Goal: Task Accomplishment & Management: Use online tool/utility

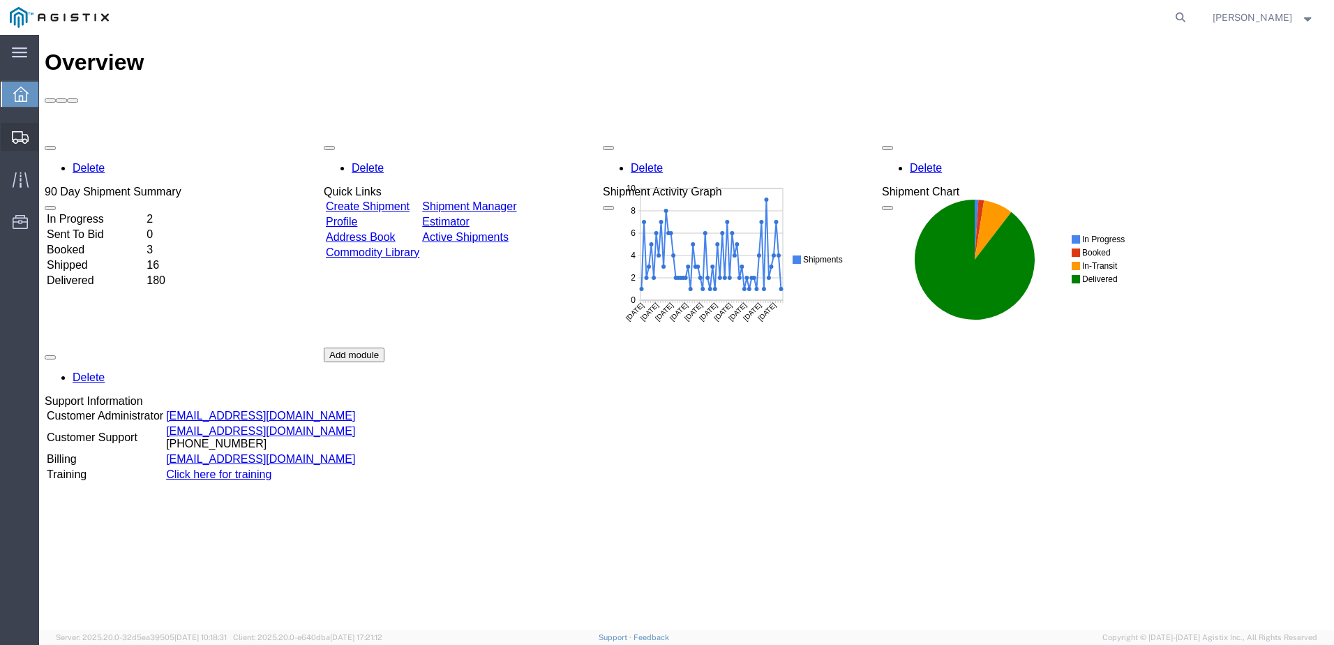
click at [0, 0] on span "Create from Template" at bounding box center [0, 0] width 0 height 0
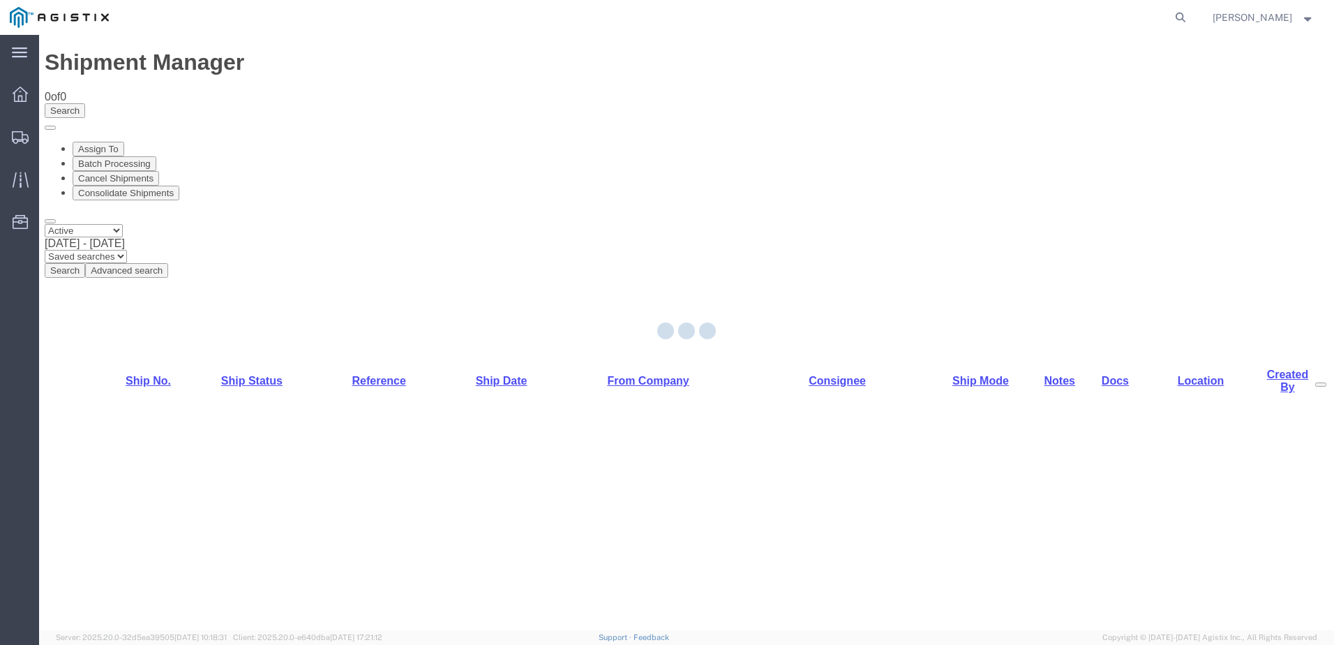
select select "PURCHORD"
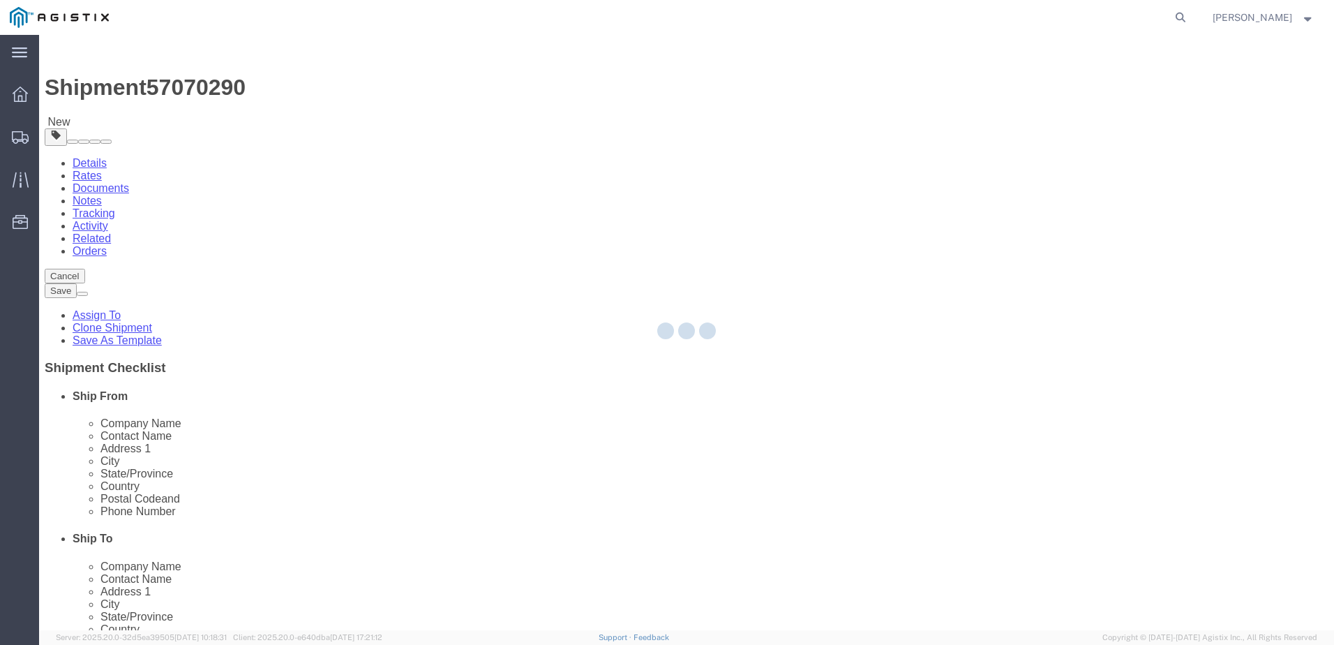
select select
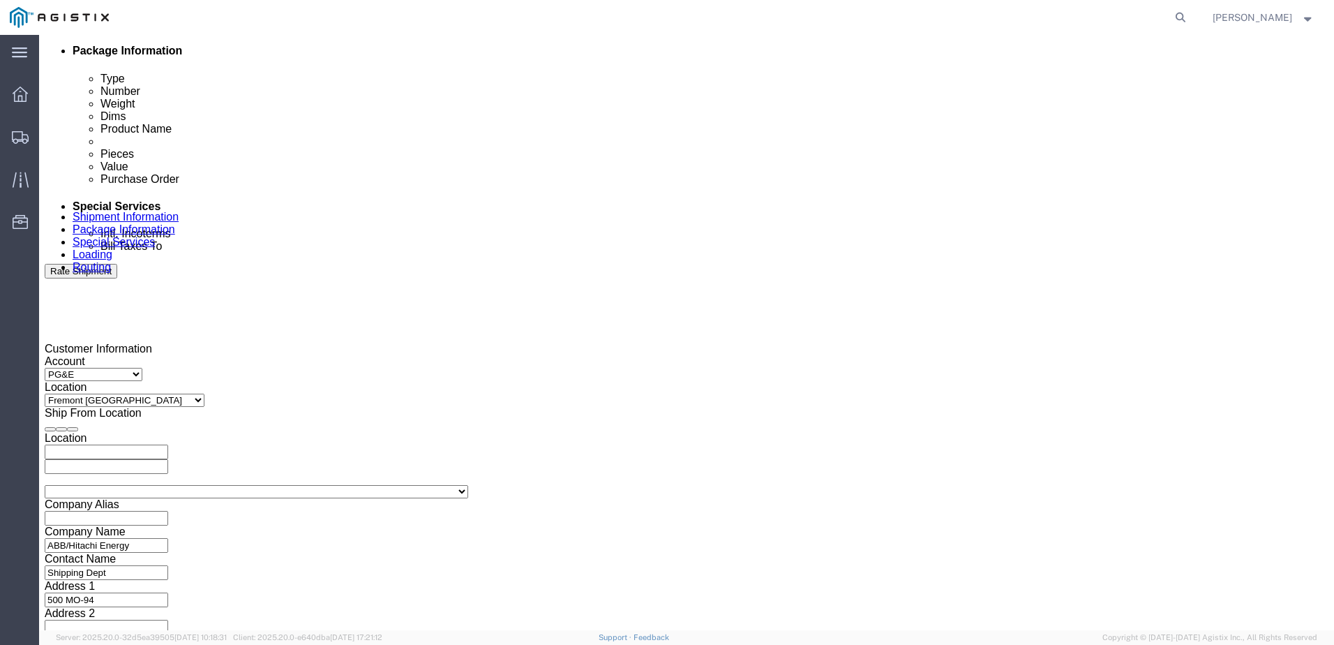
click div
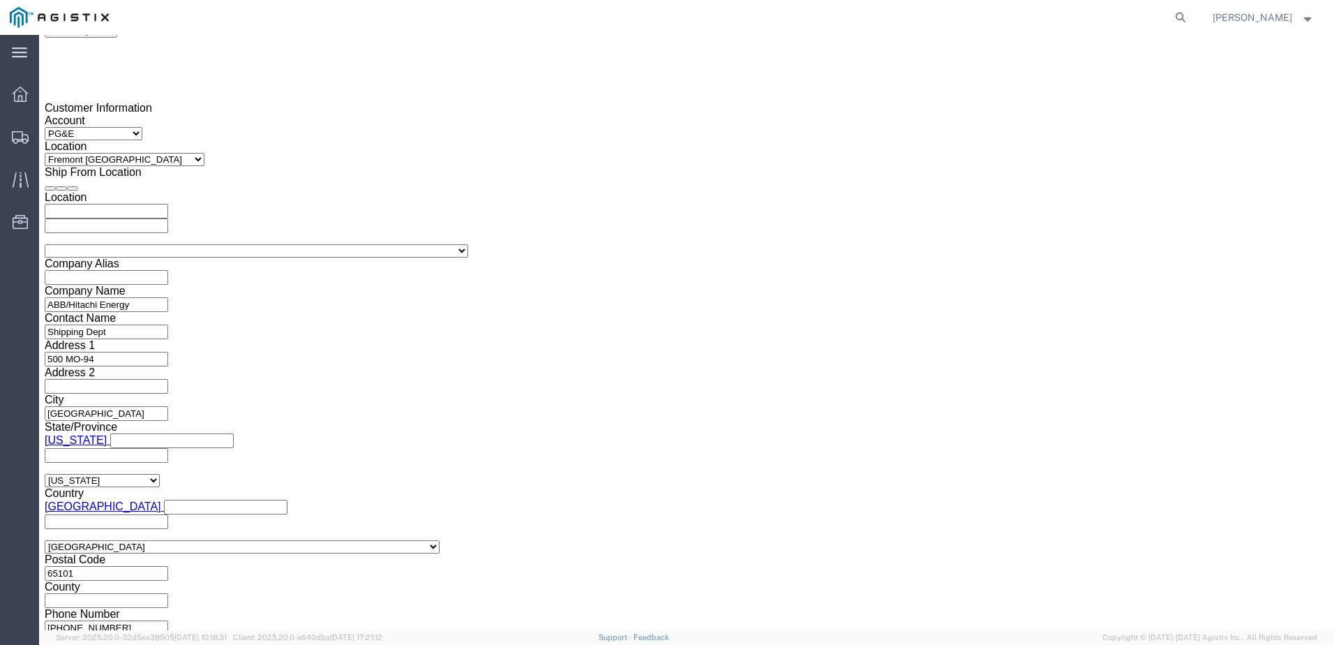
click button "Apply"
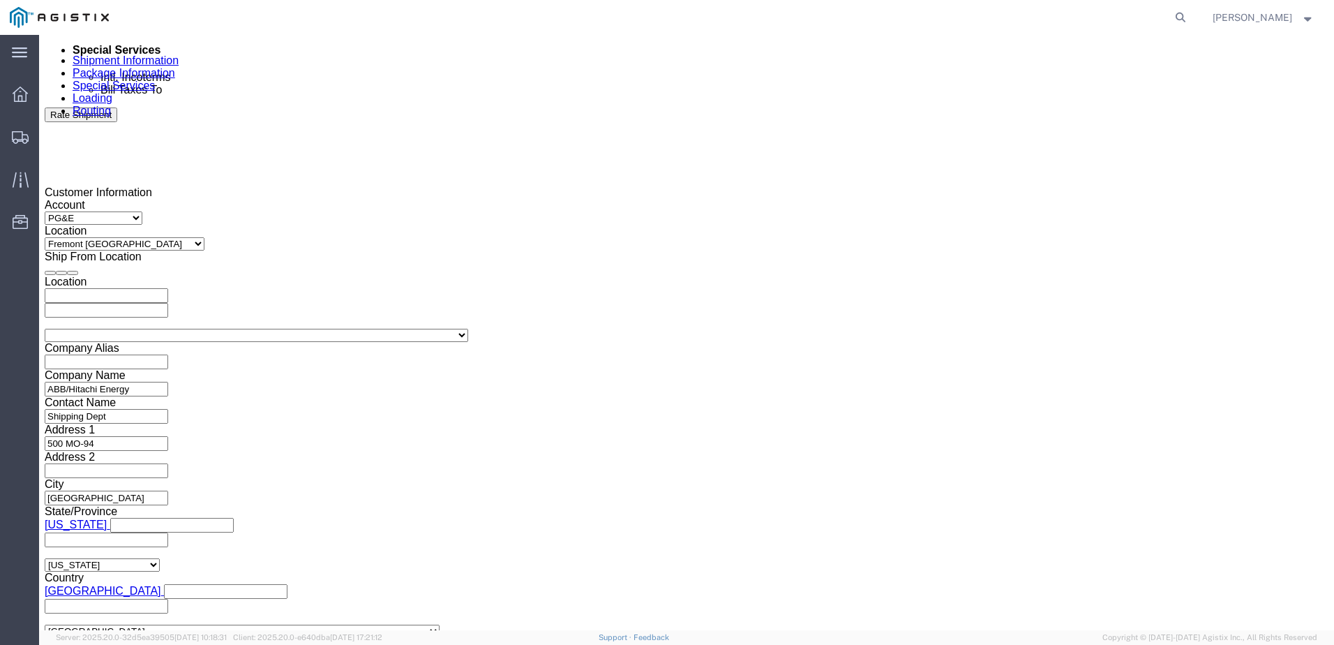
scroll to position [729, 0]
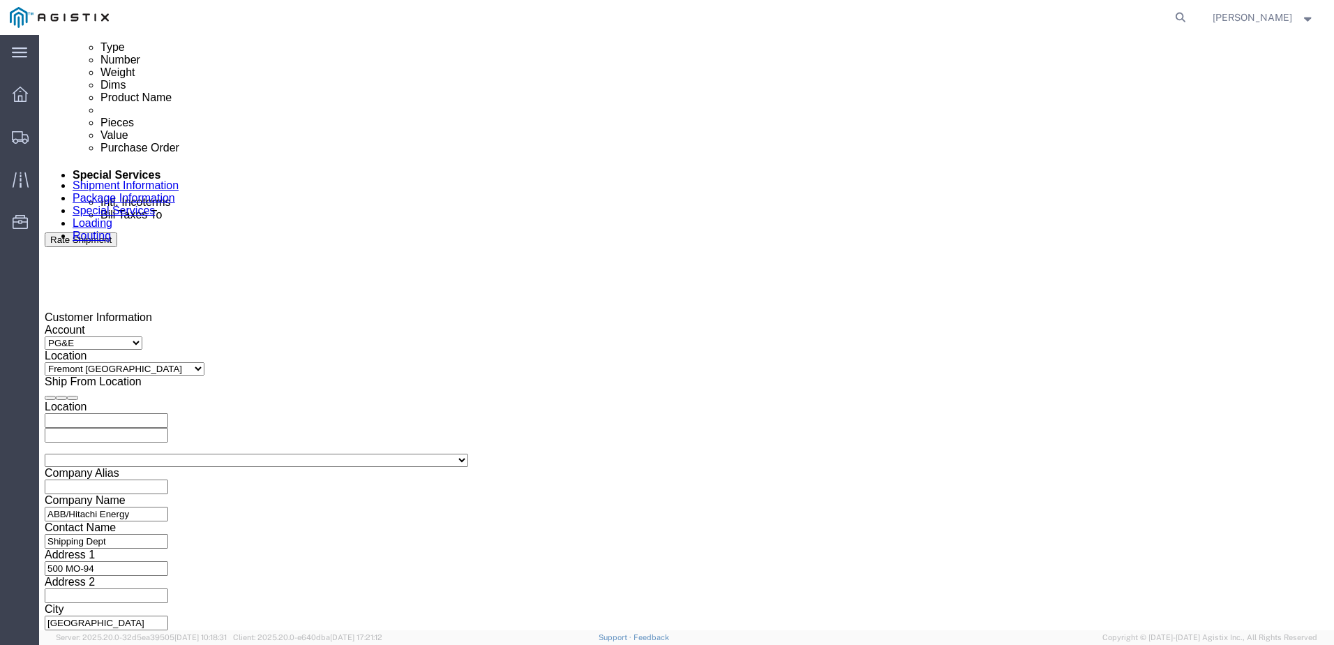
click div
drag, startPoint x: 921, startPoint y: 582, endPoint x: 869, endPoint y: 532, distance: 72.6
click button "Apply"
click input "text"
type input "3501373704"
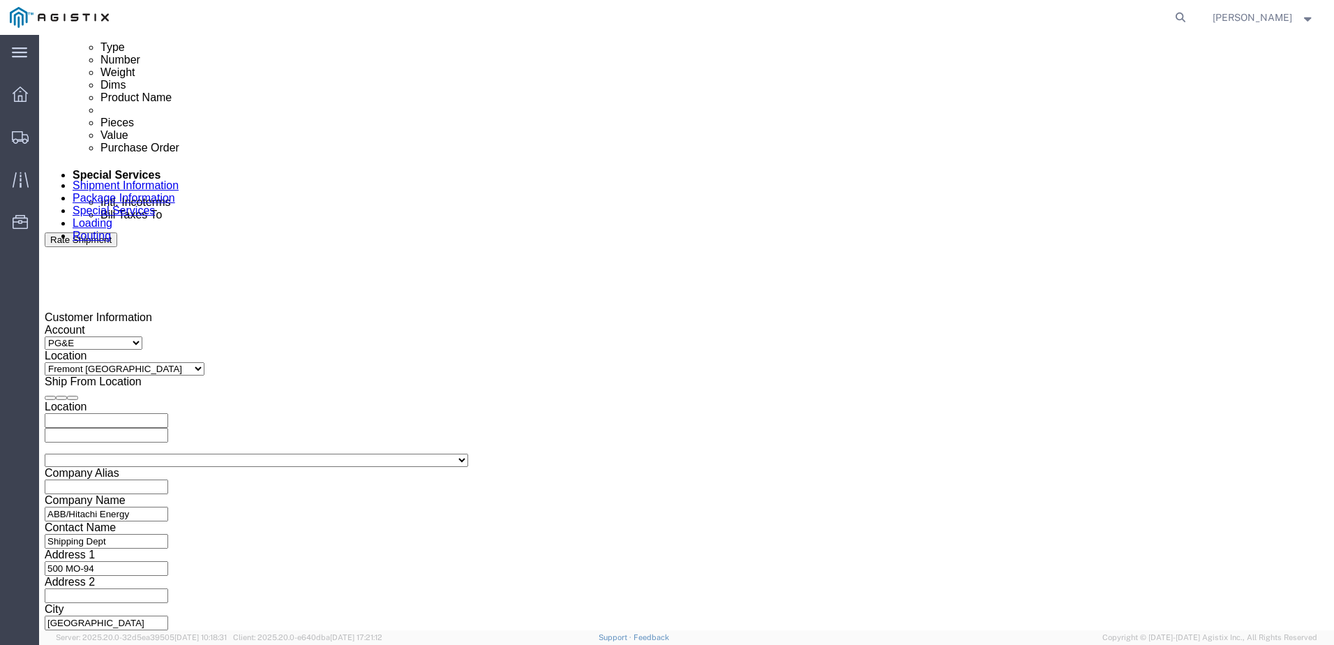
drag, startPoint x: 478, startPoint y: 466, endPoint x: 485, endPoint y: 468, distance: 7.1
click select "Select Account Type Activity ID Airline Appointment Number ASN Batch Request # …"
select select "BOL"
click select "Select Account Type Activity ID Airline Appointment Number ASN Batch Request # …"
click input "text"
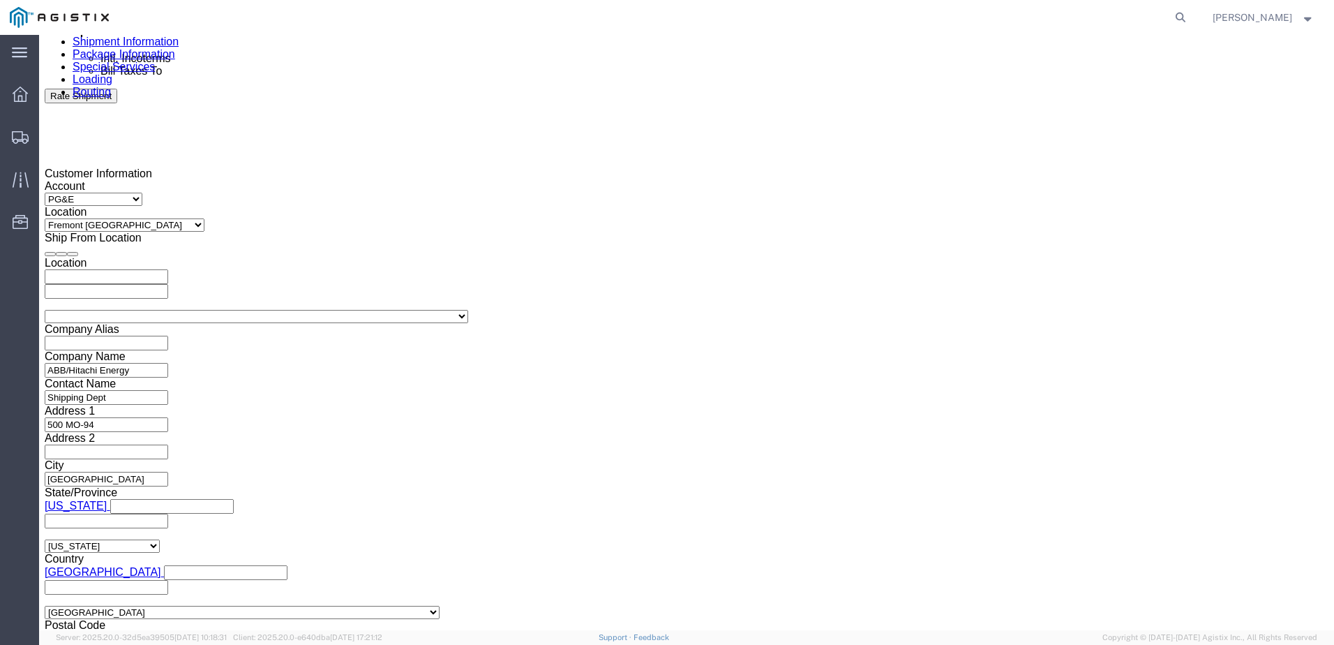
scroll to position [939, 0]
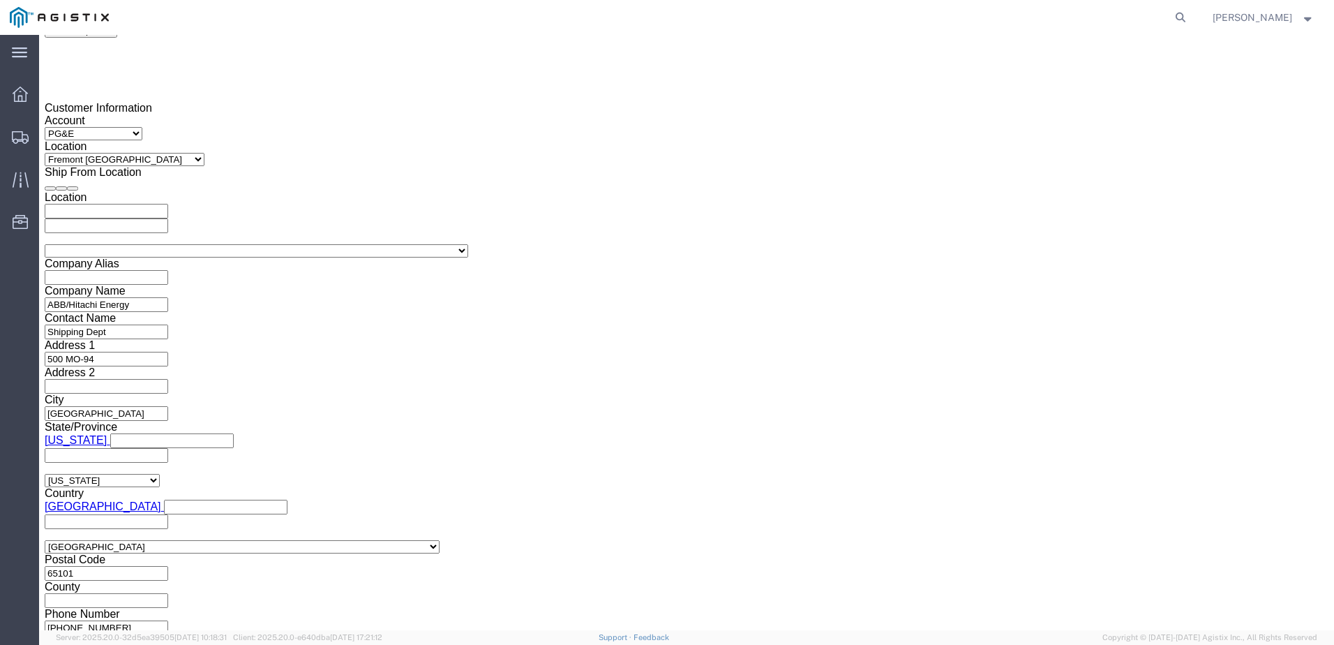
type input "JC0002AEF"
click button "Continue"
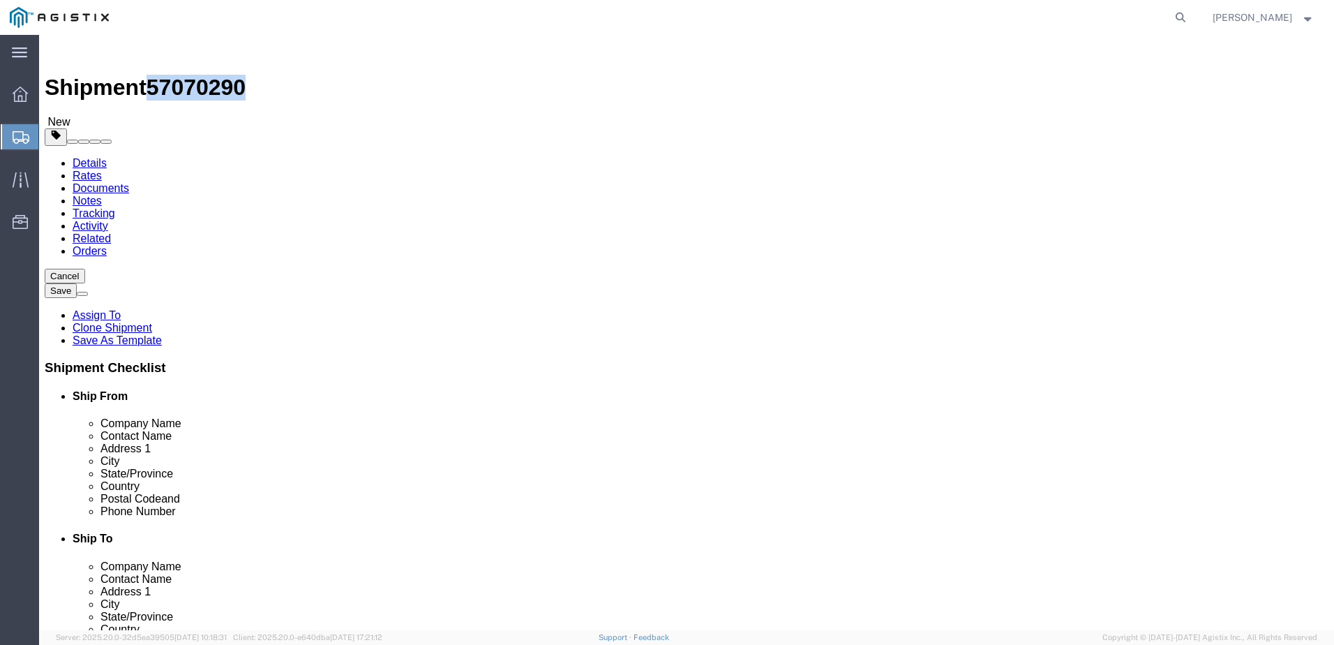
drag, startPoint x: 120, startPoint y: 17, endPoint x: 189, endPoint y: 15, distance: 69.1
click span "57070290"
copy span "57070290"
click input "text"
type input "1"
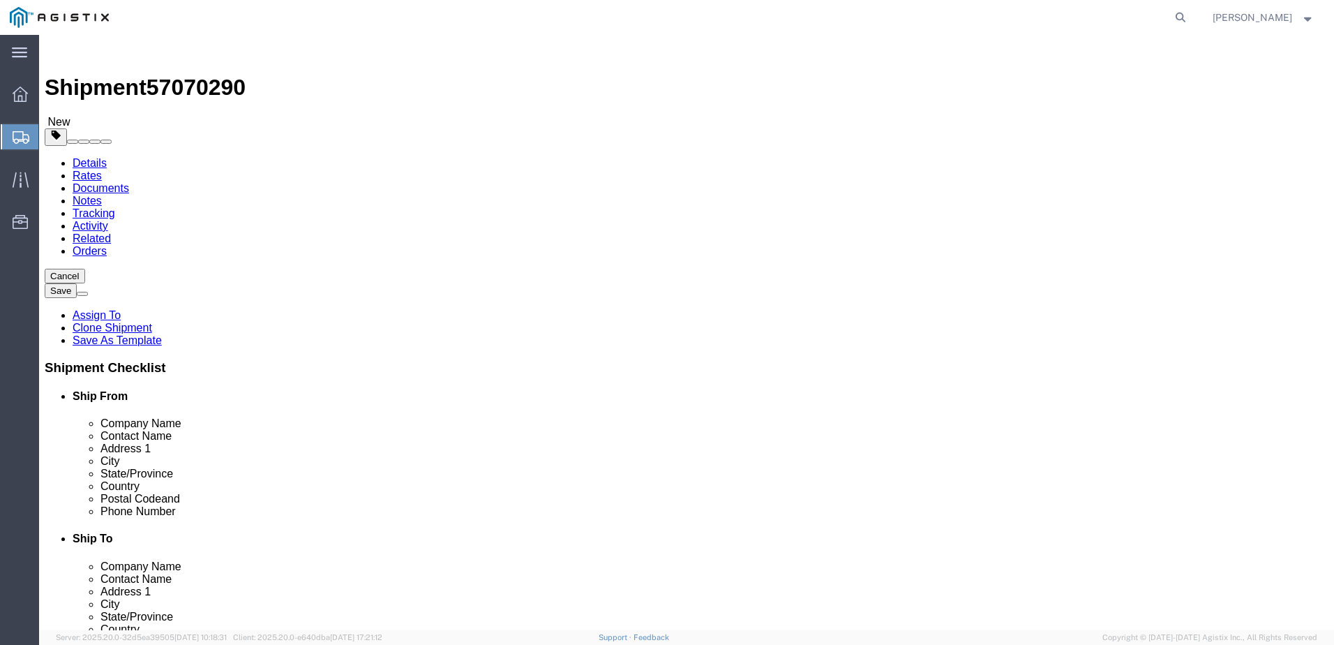
type input "9"
type input "516"
type input "72"
type input "43180.00"
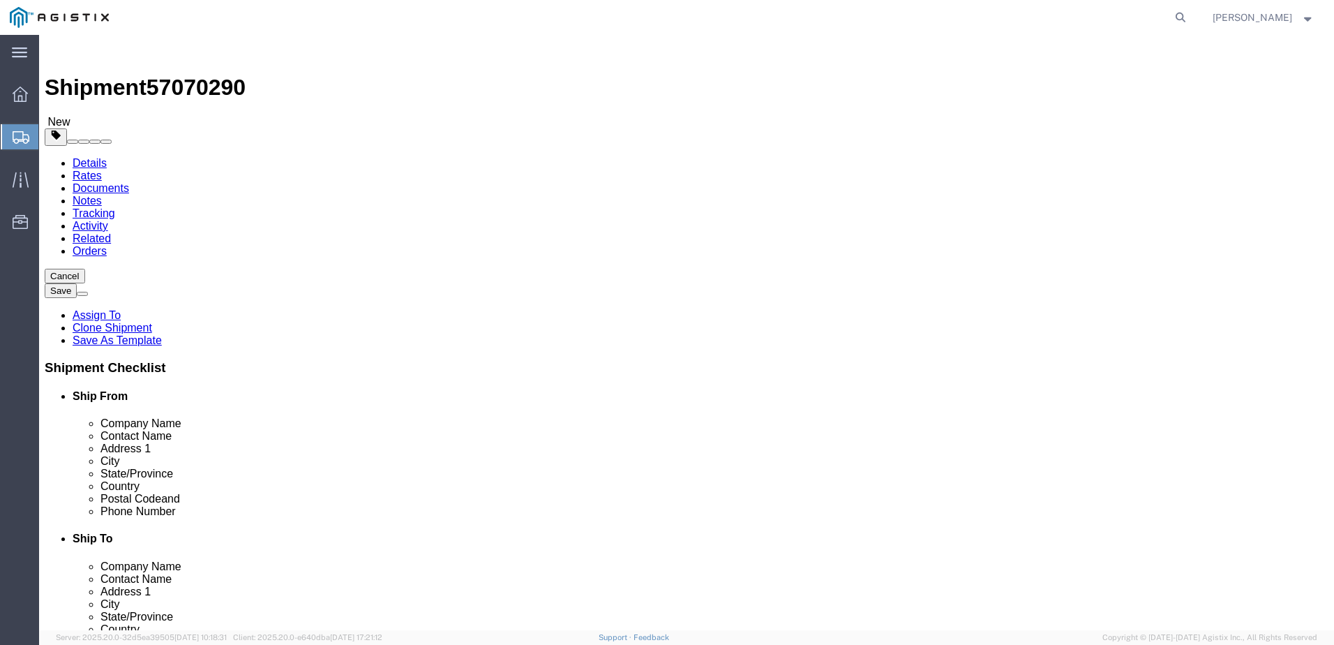
click dd "1.00 USD"
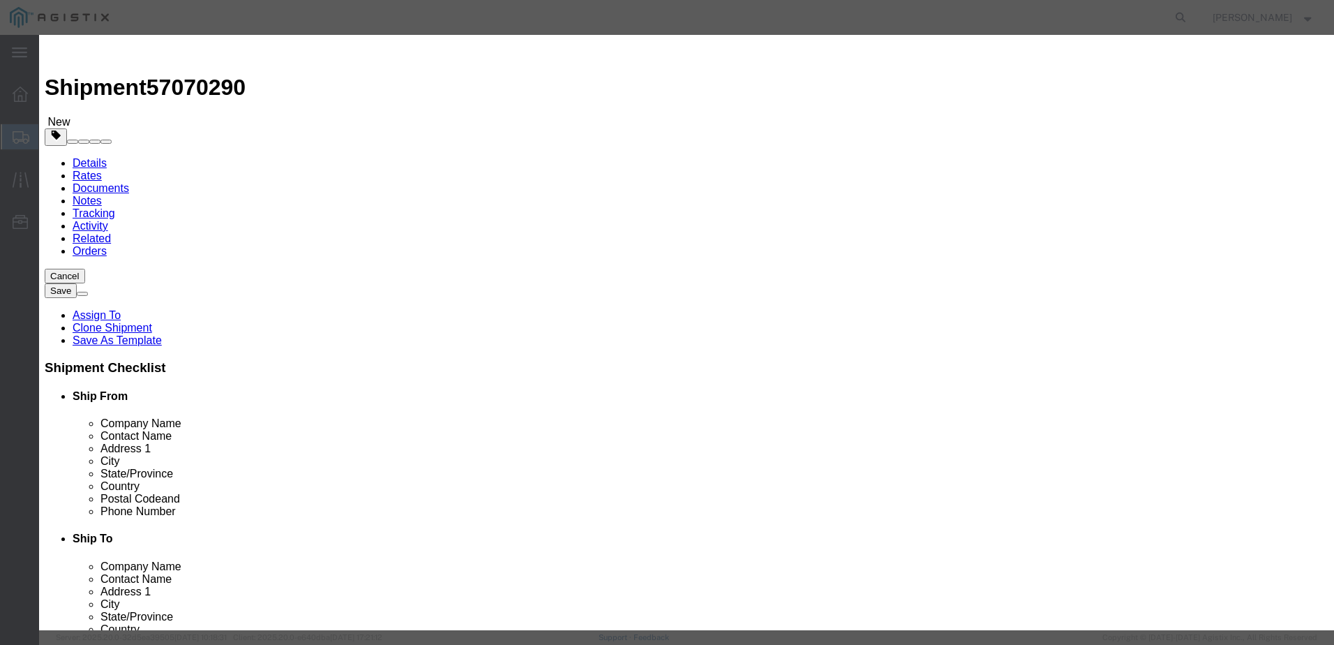
click div "Pieces 0.00 Select Bag Barrels 100Board Feet Bottle Box Blister Pack Carats Can…"
type input "9"
click button "Save & Close"
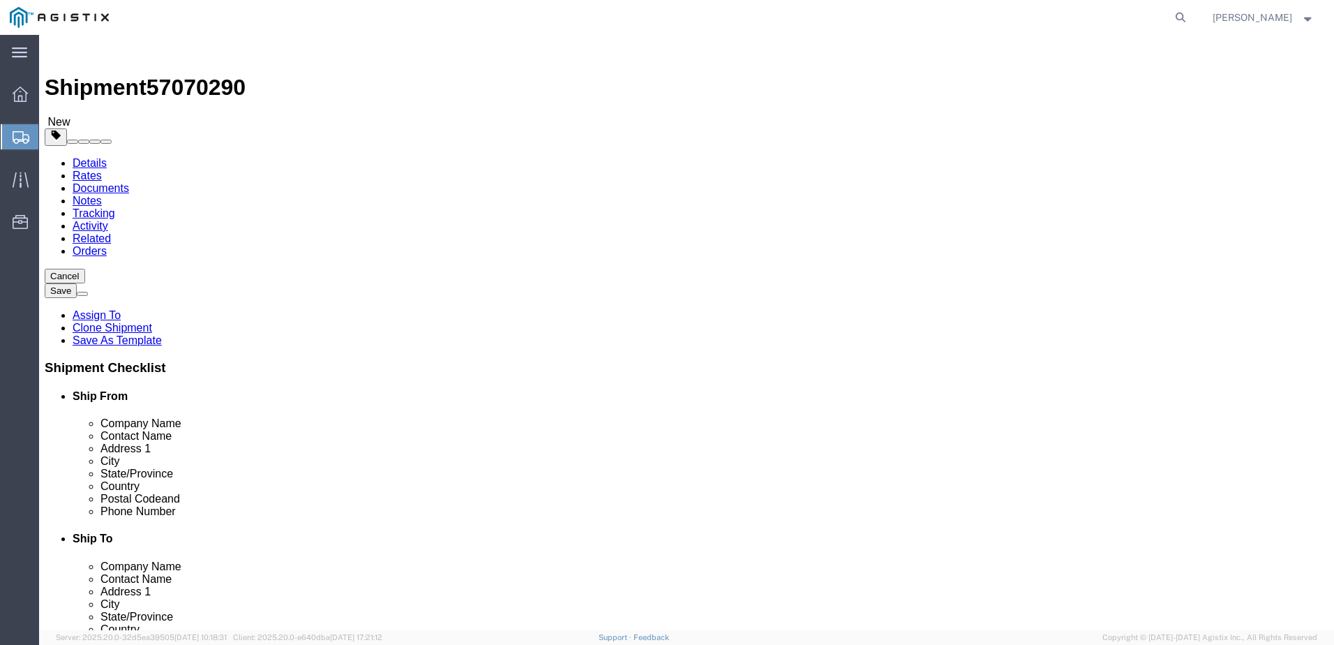
click link "Documents"
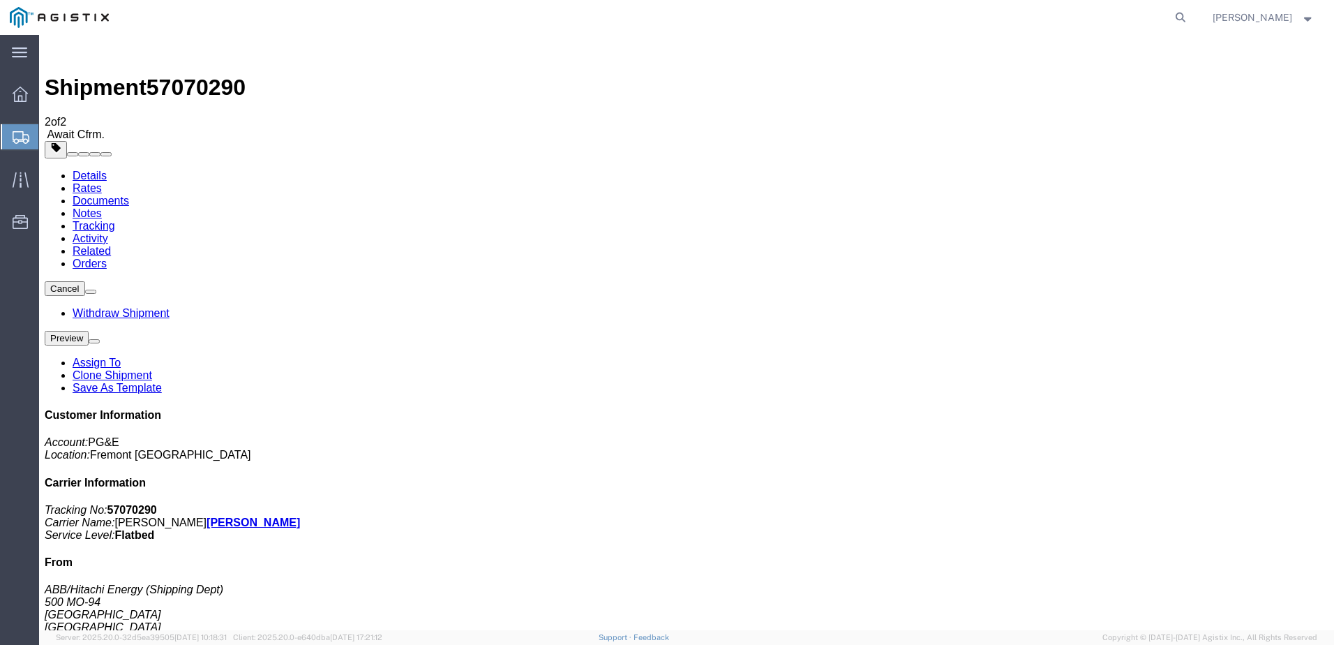
click at [0, 0] on span "Create from Template" at bounding box center [0, 0] width 0 height 0
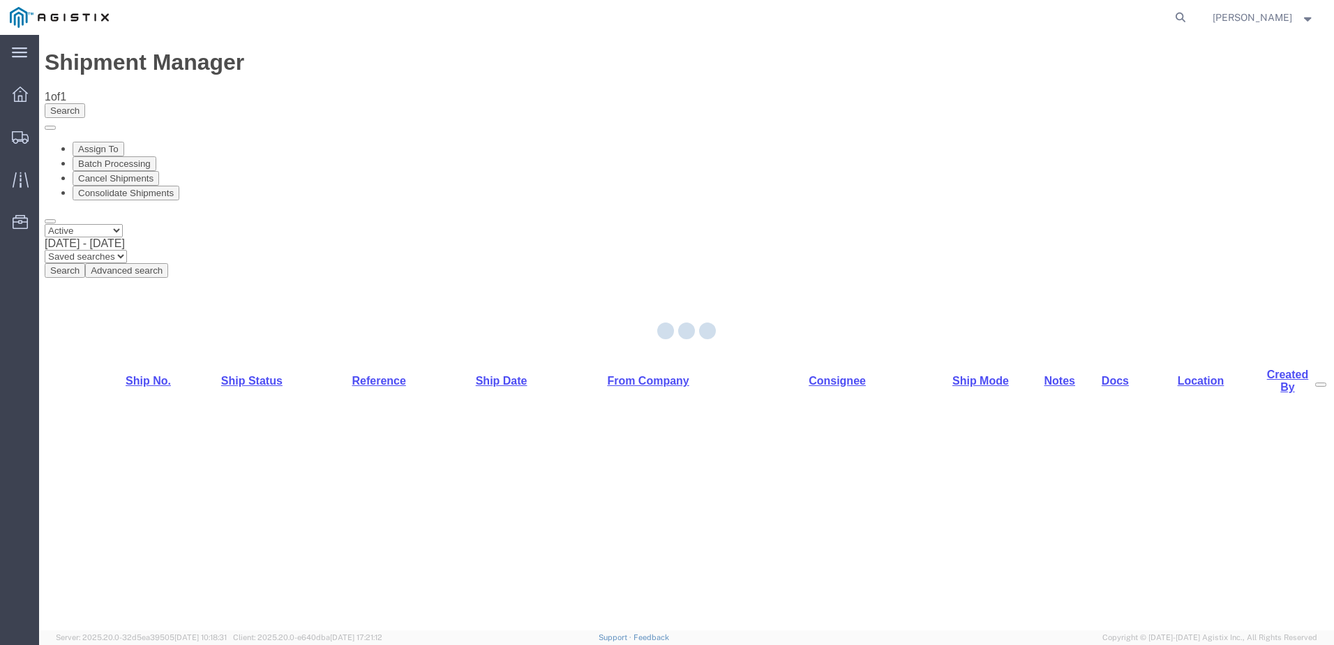
select select "PURCHORD"
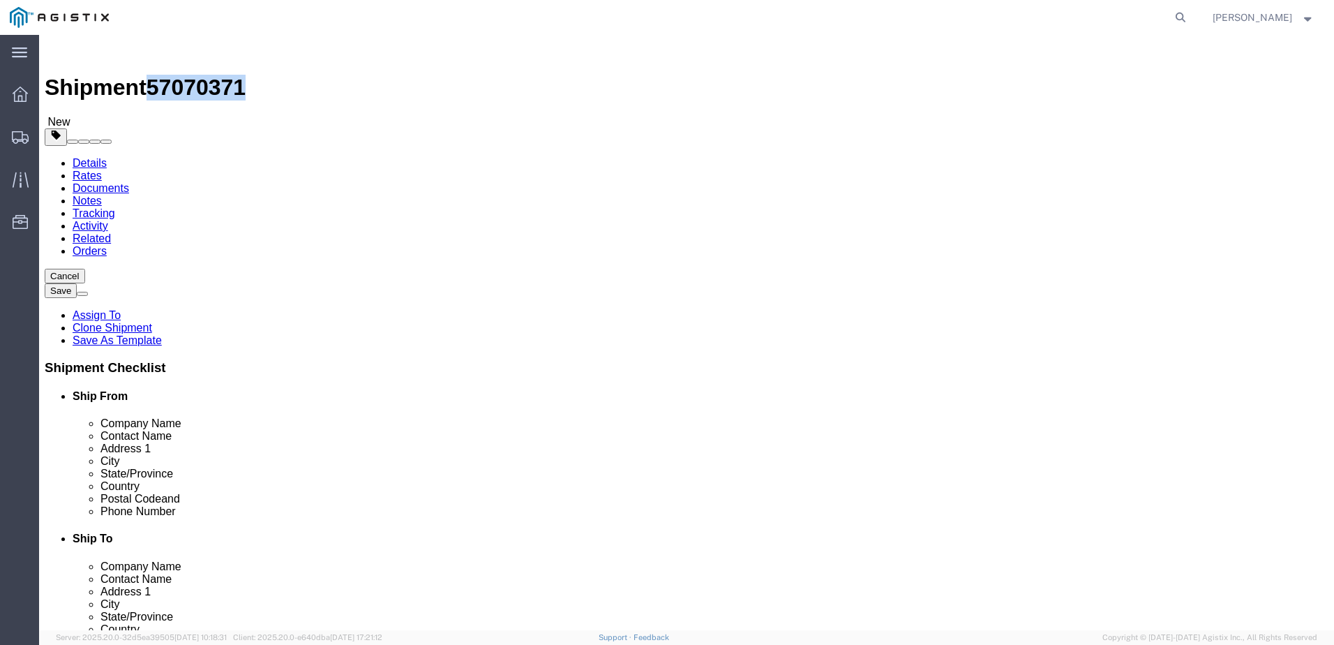
drag, startPoint x: 118, startPoint y: 15, endPoint x: 188, endPoint y: 18, distance: 69.8
click span "57070371"
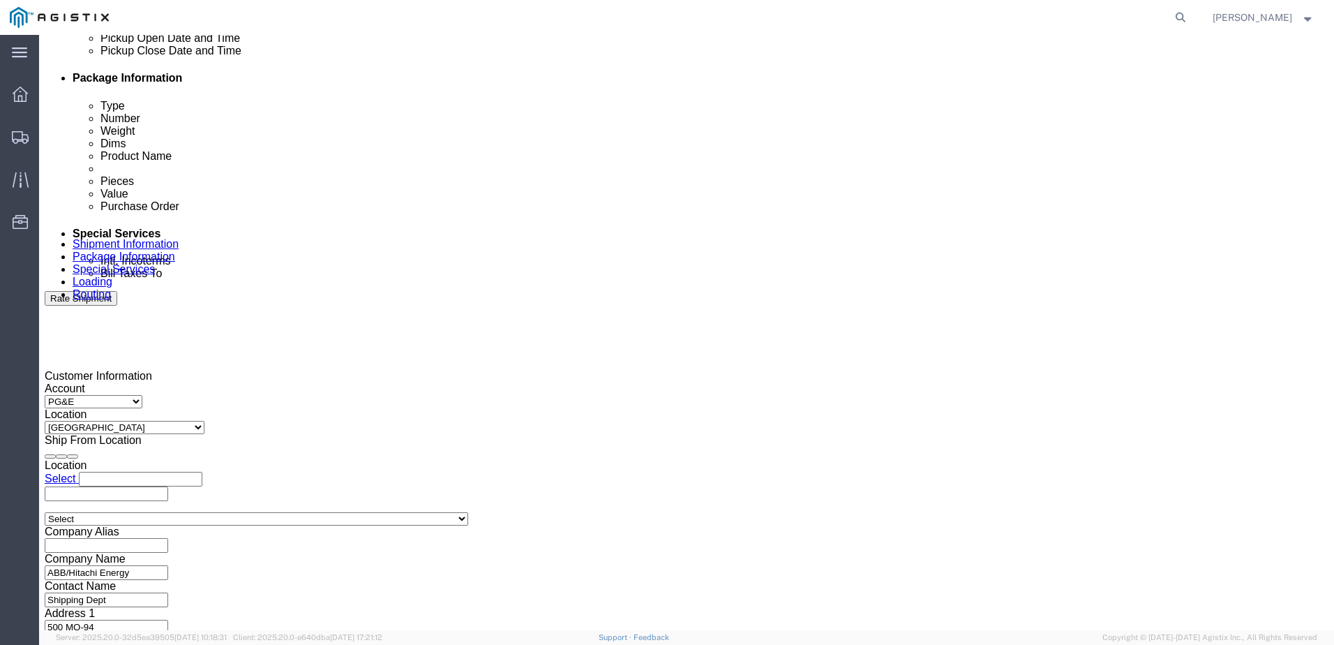
scroll to position [837, 0]
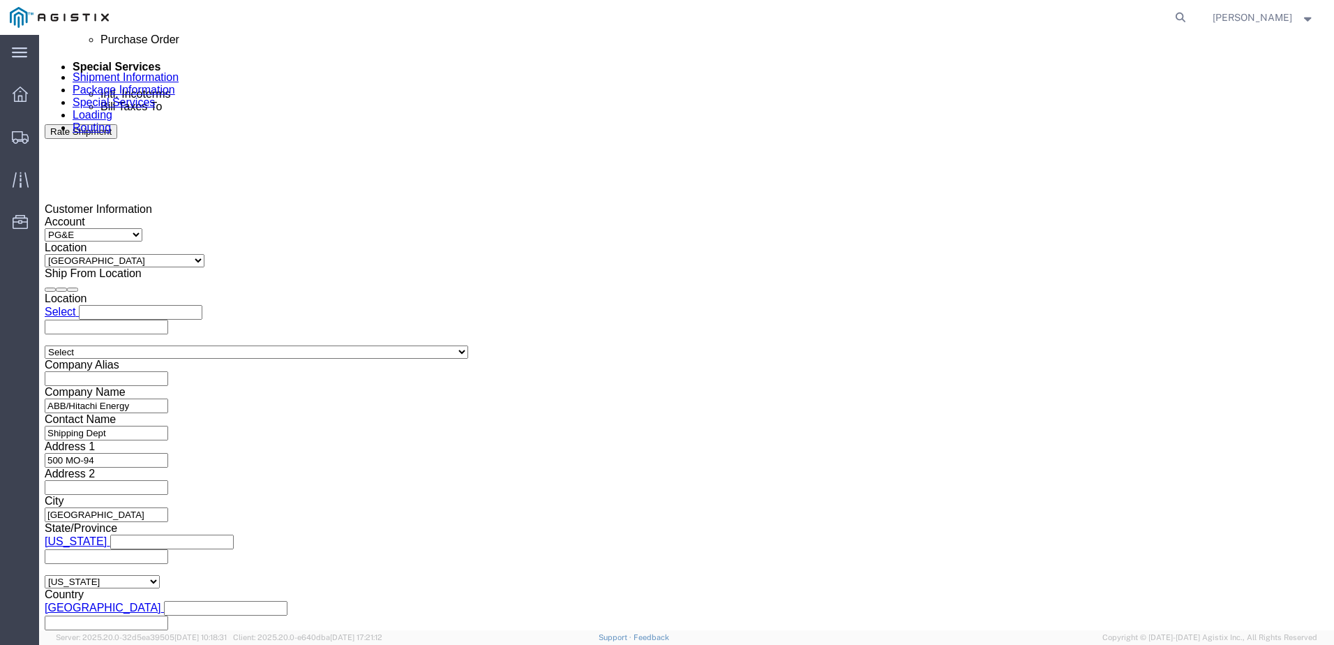
click div
click button "Apply"
click div
click button "Apply"
click input "text"
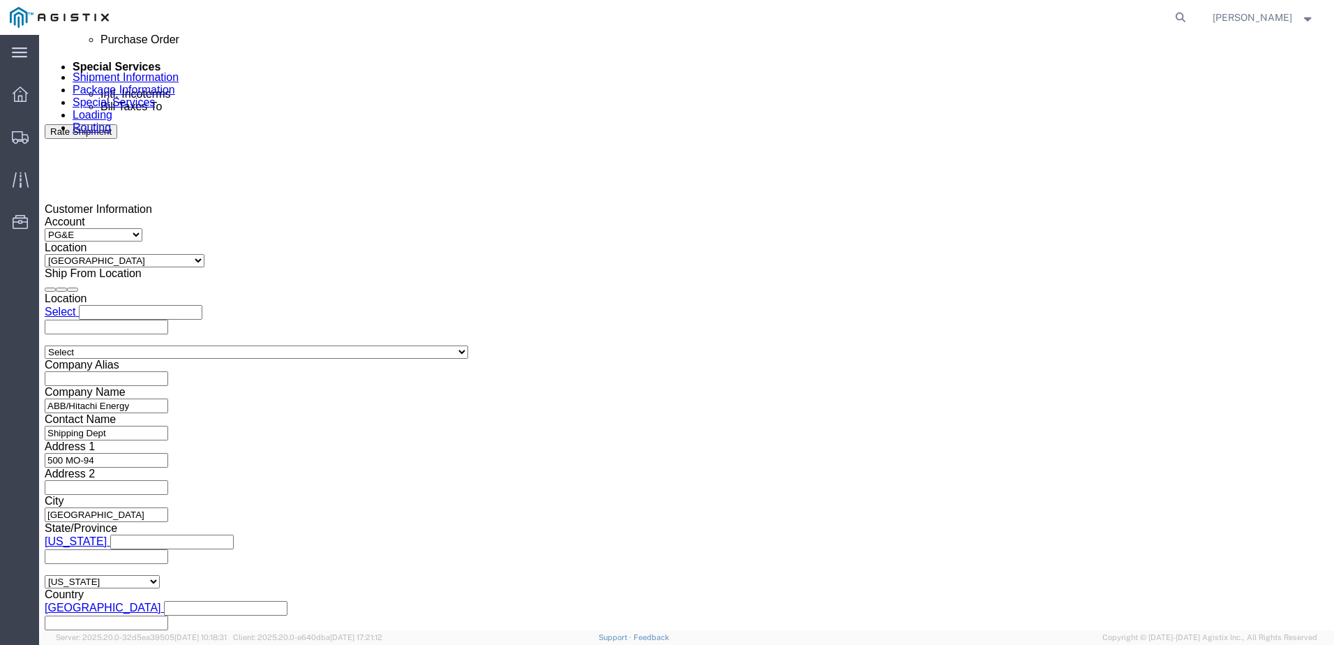
type input "3501417195"
click select "Select Account Type Activity ID Airline Appointment Number ASN Batch Request # …"
select select "BOL"
click select "Select Account Type Activity ID Airline Appointment Number ASN Batch Request # …"
click input "text"
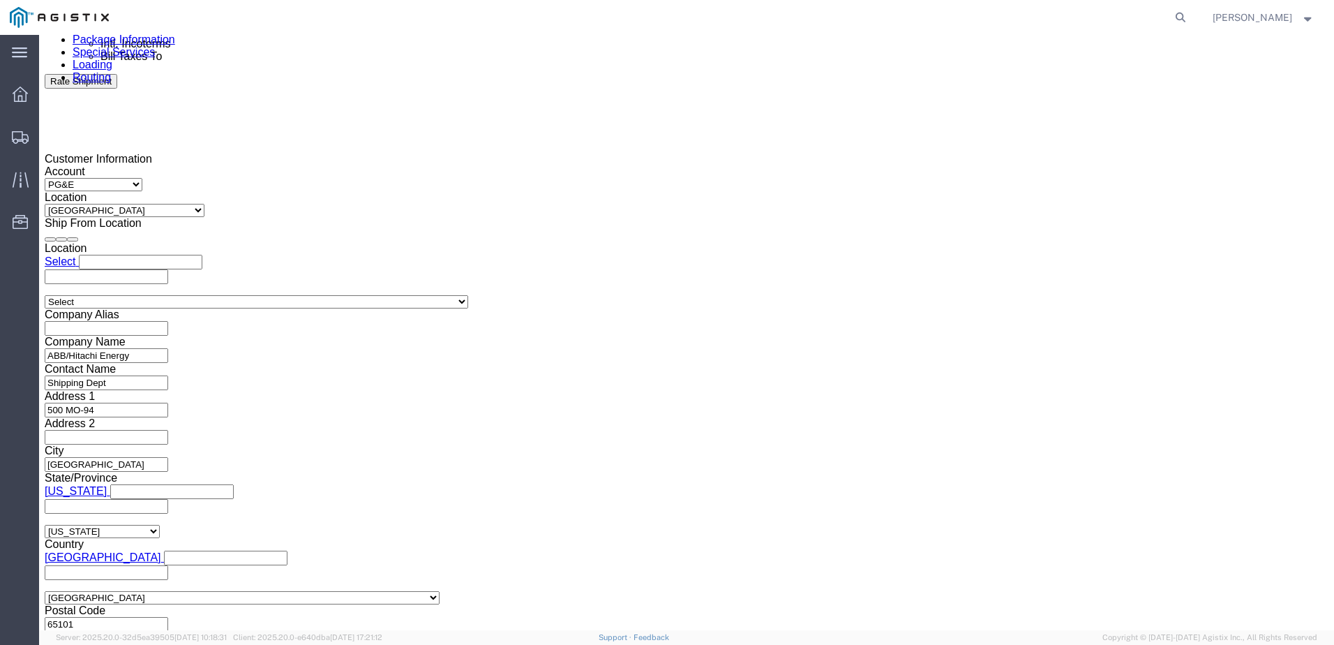
scroll to position [939, 0]
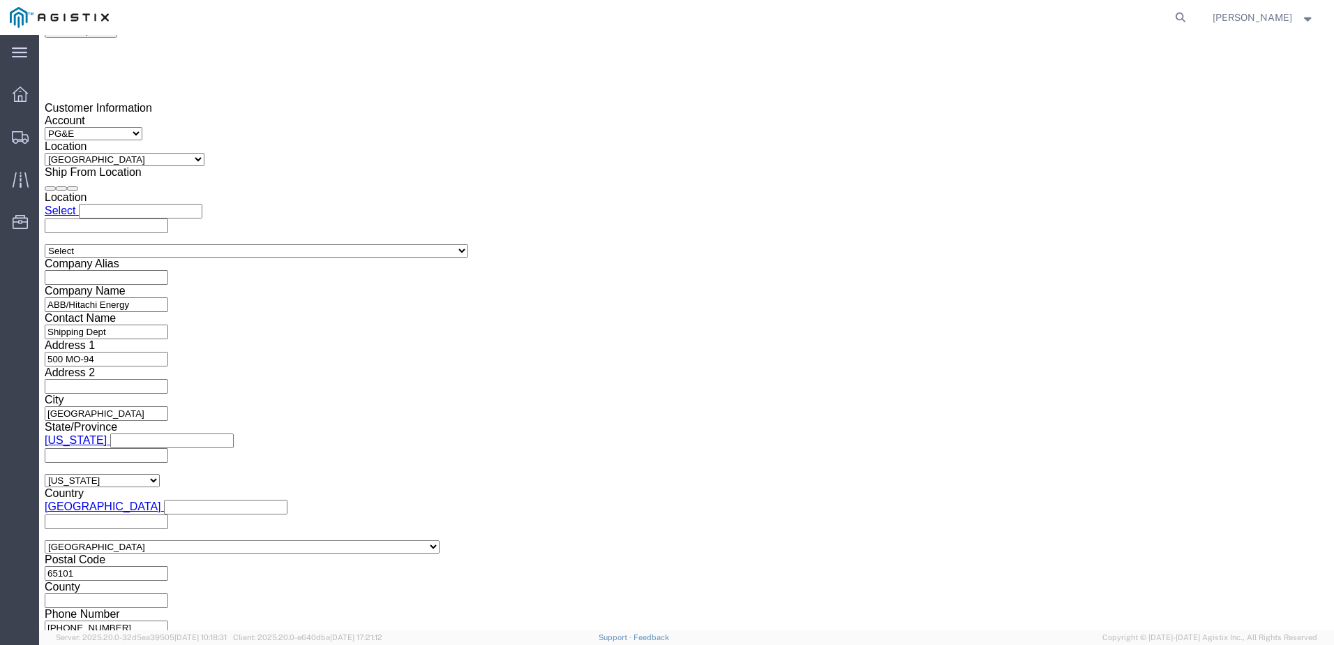
type input "JC0002AEE"
click button "Continue"
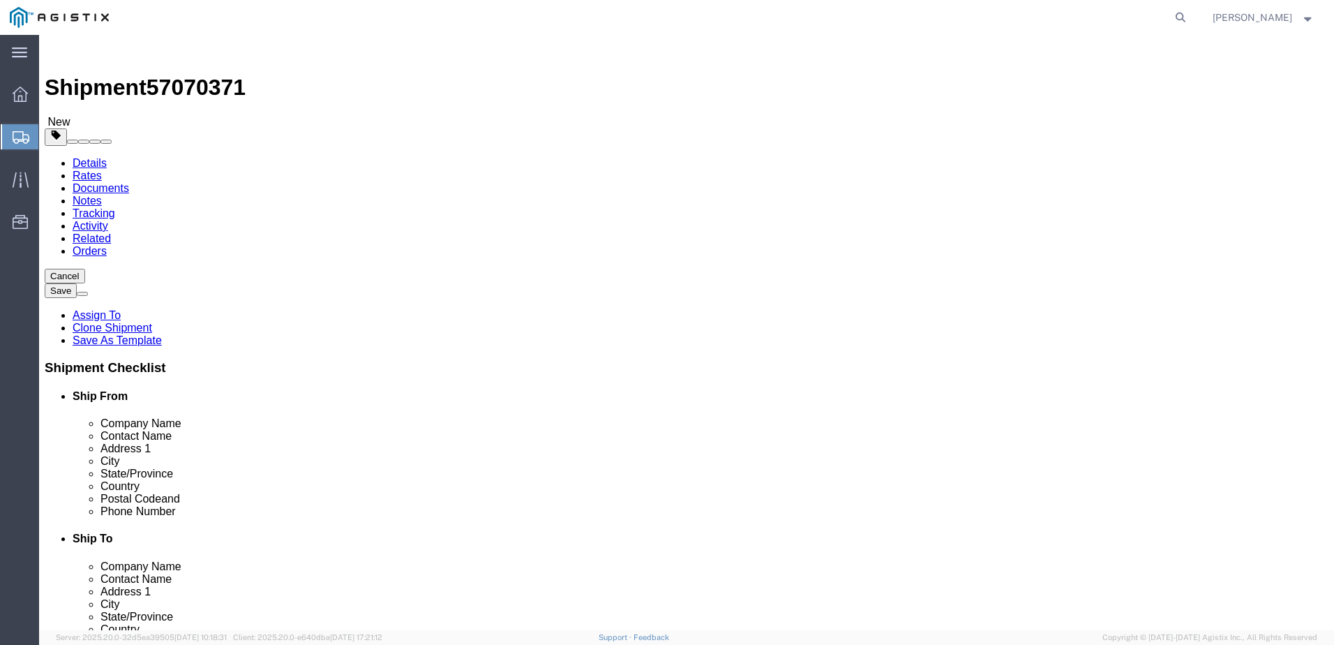
click input "text"
type input "1"
type input "14"
type input "540"
type input "72"
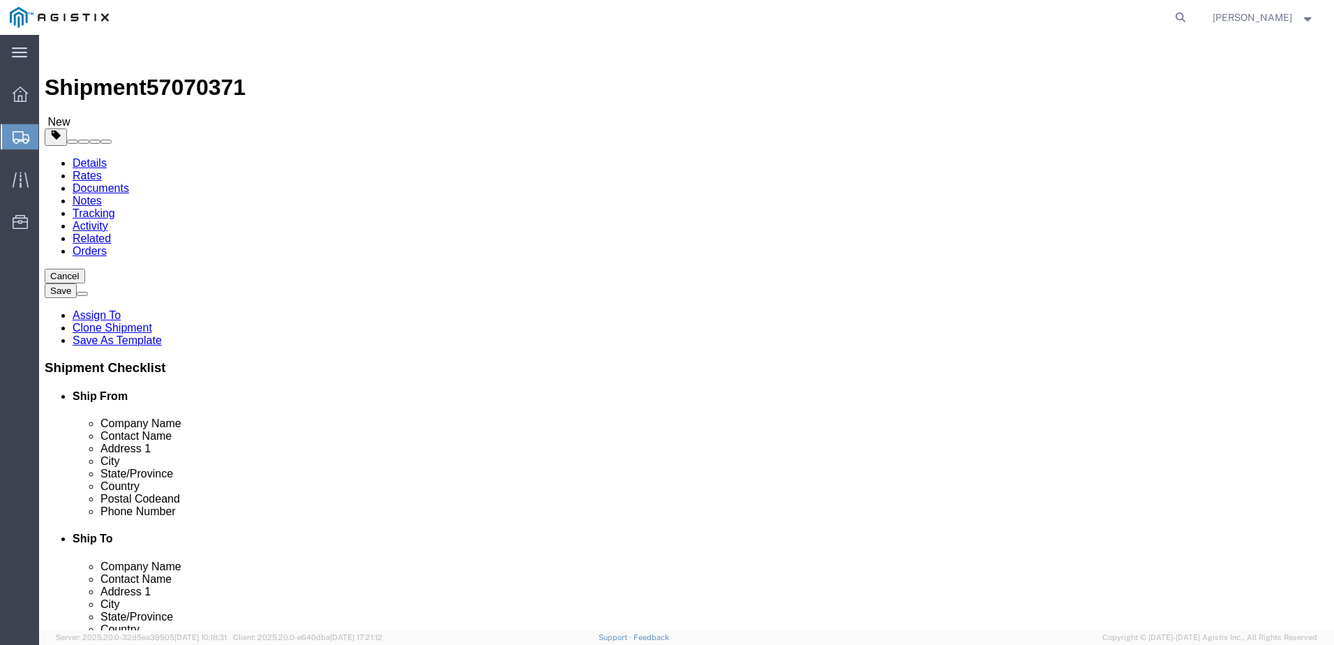
type input "72"
type input "29280.00"
click dd "1.00 USD"
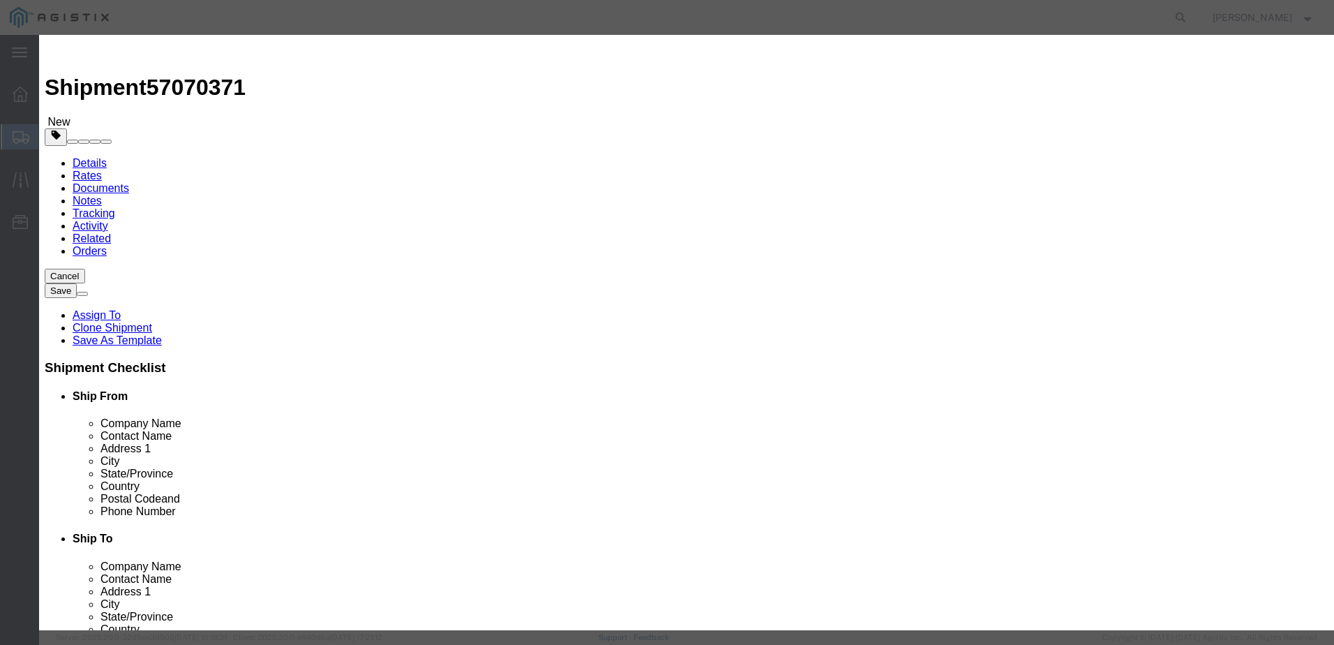
drag, startPoint x: 457, startPoint y: 131, endPoint x: 290, endPoint y: 127, distance: 166.8
click div "Pieces 0.00 Select Bag Barrels 100Board Feet Bottle Box Blister Pack Carats Can…"
type input "14"
click button "Save & Close"
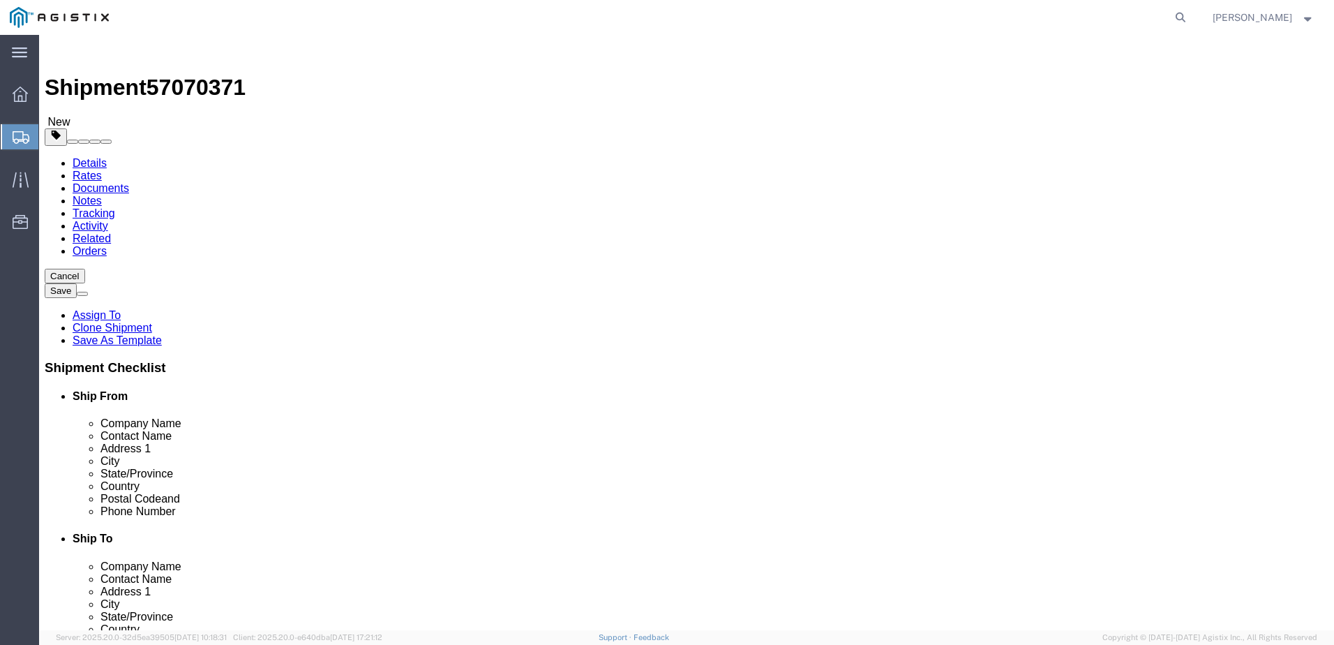
click button "Continue"
click link "Documents"
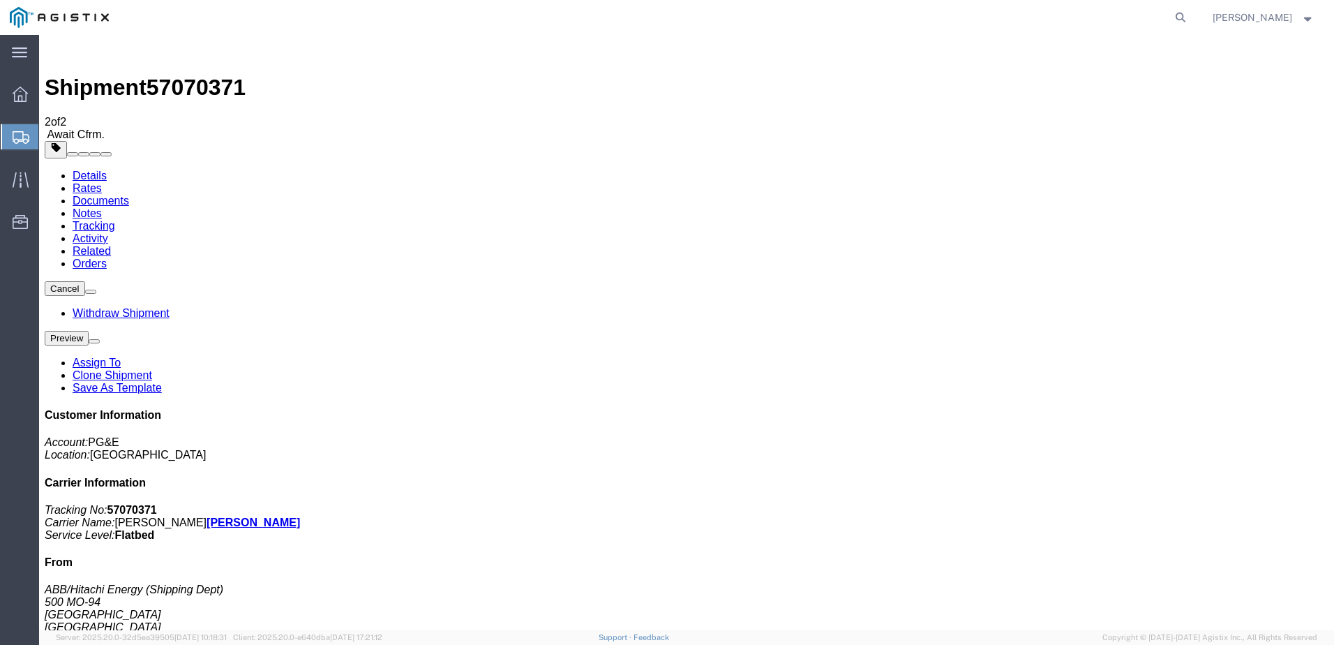
click at [0, 0] on span "Create from Template" at bounding box center [0, 0] width 0 height 0
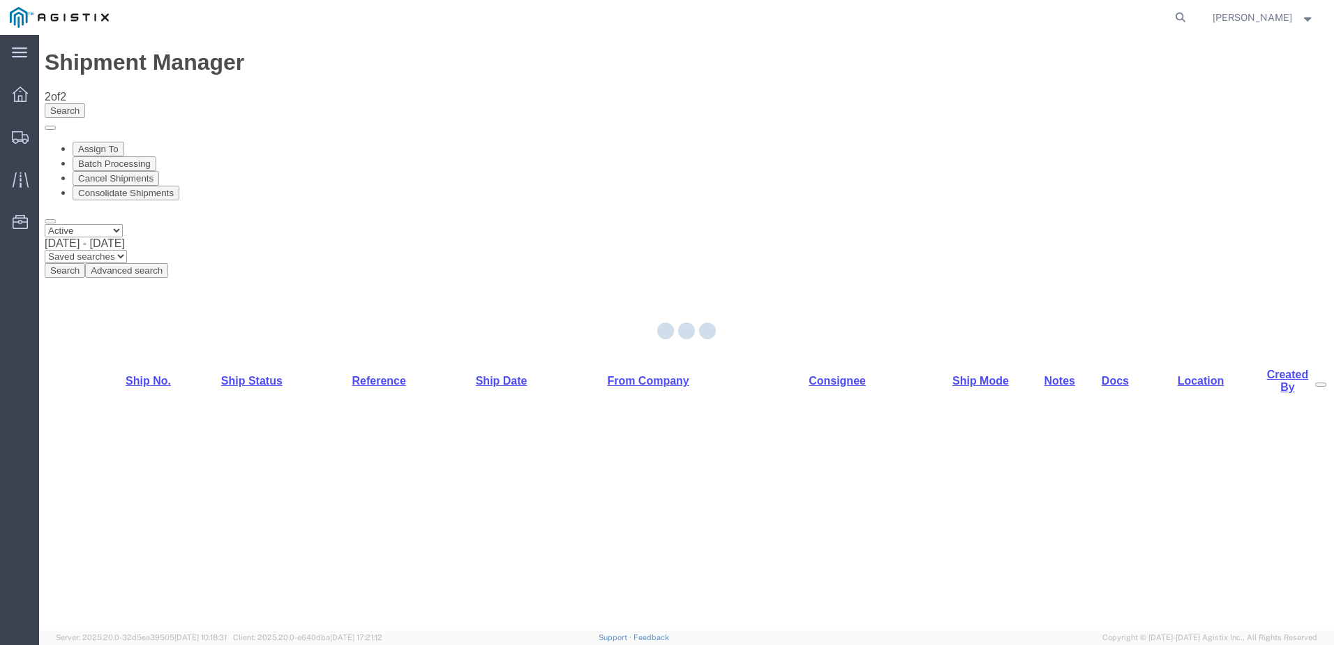
select select "PURCHORD"
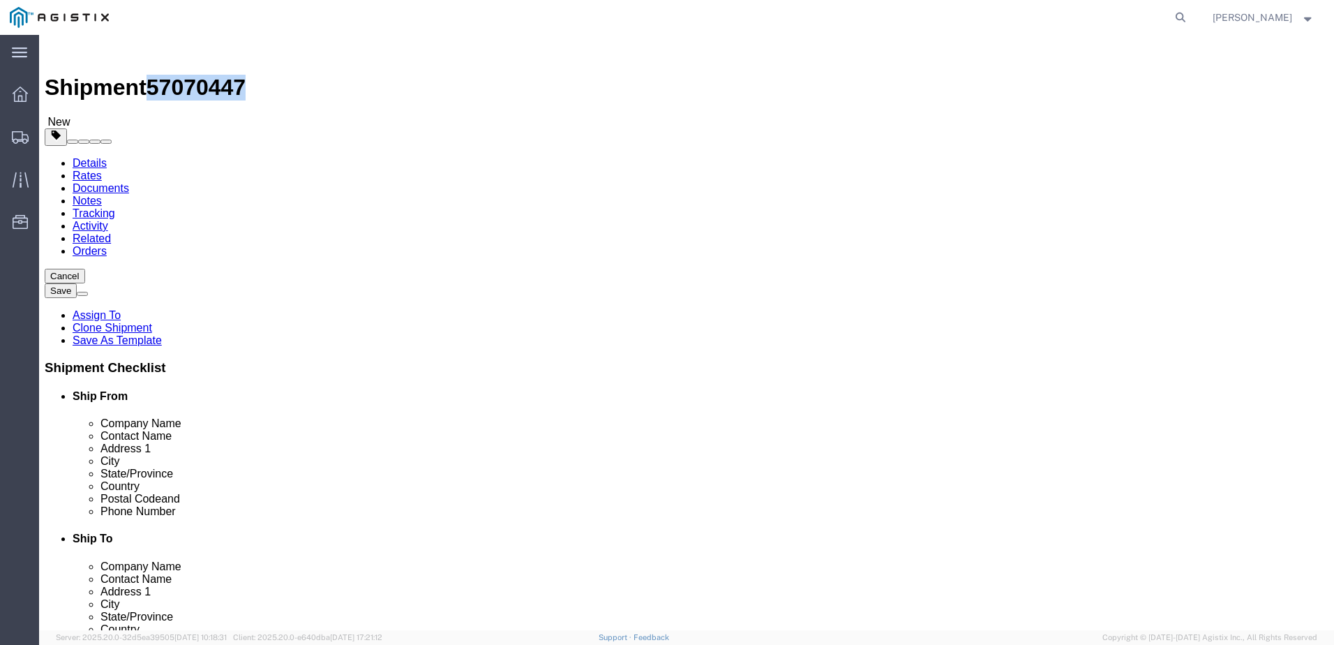
drag, startPoint x: 121, startPoint y: 20, endPoint x: 187, endPoint y: 17, distance: 66.4
click span "57070447"
copy span "57070447"
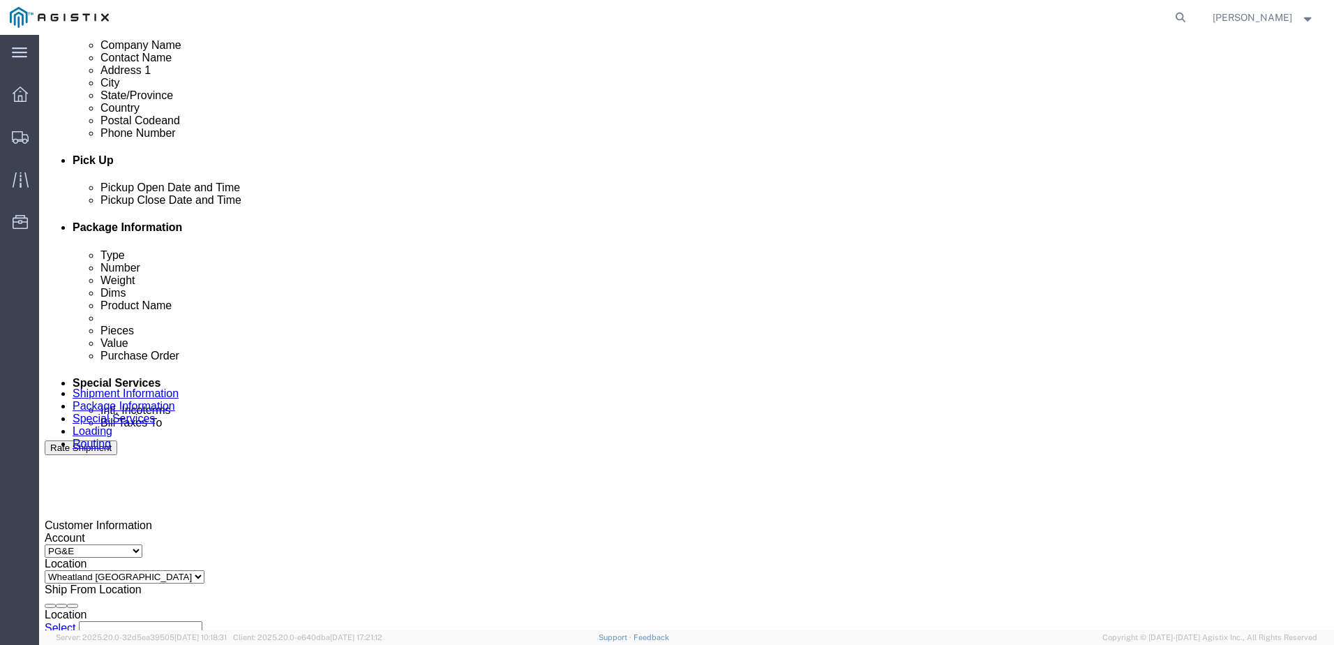
scroll to position [628, 0]
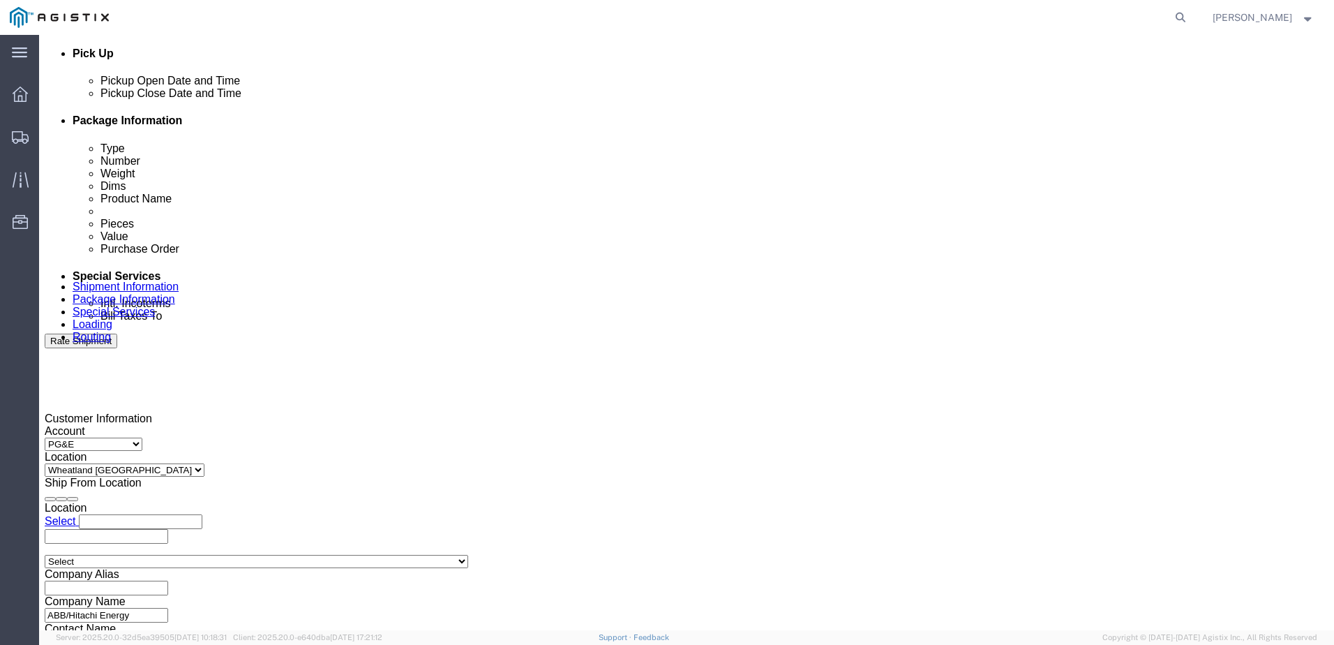
click div
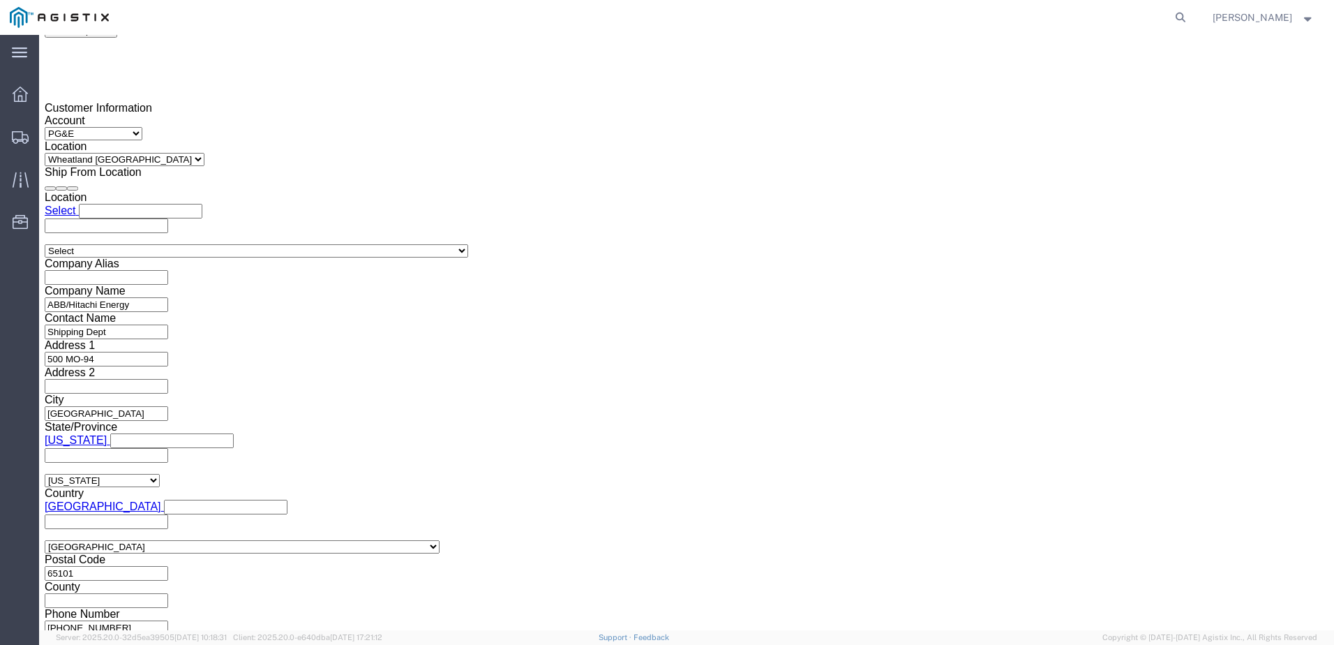
click button "Apply"
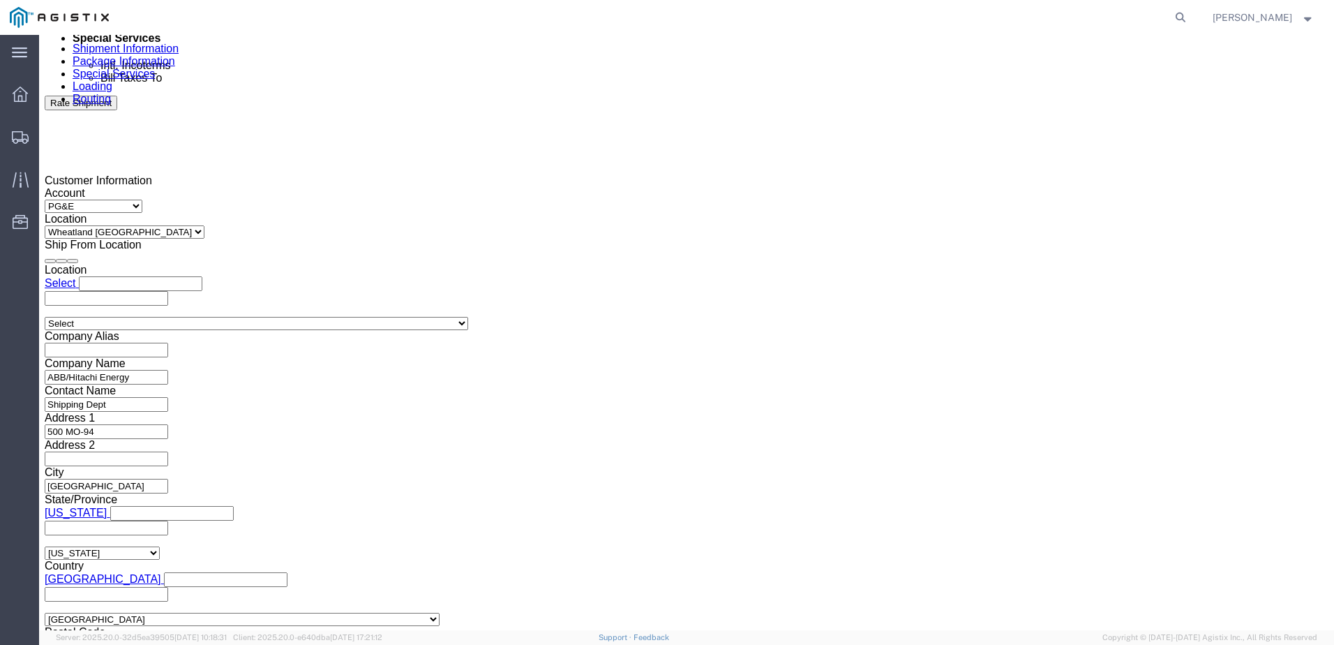
scroll to position [729, 0]
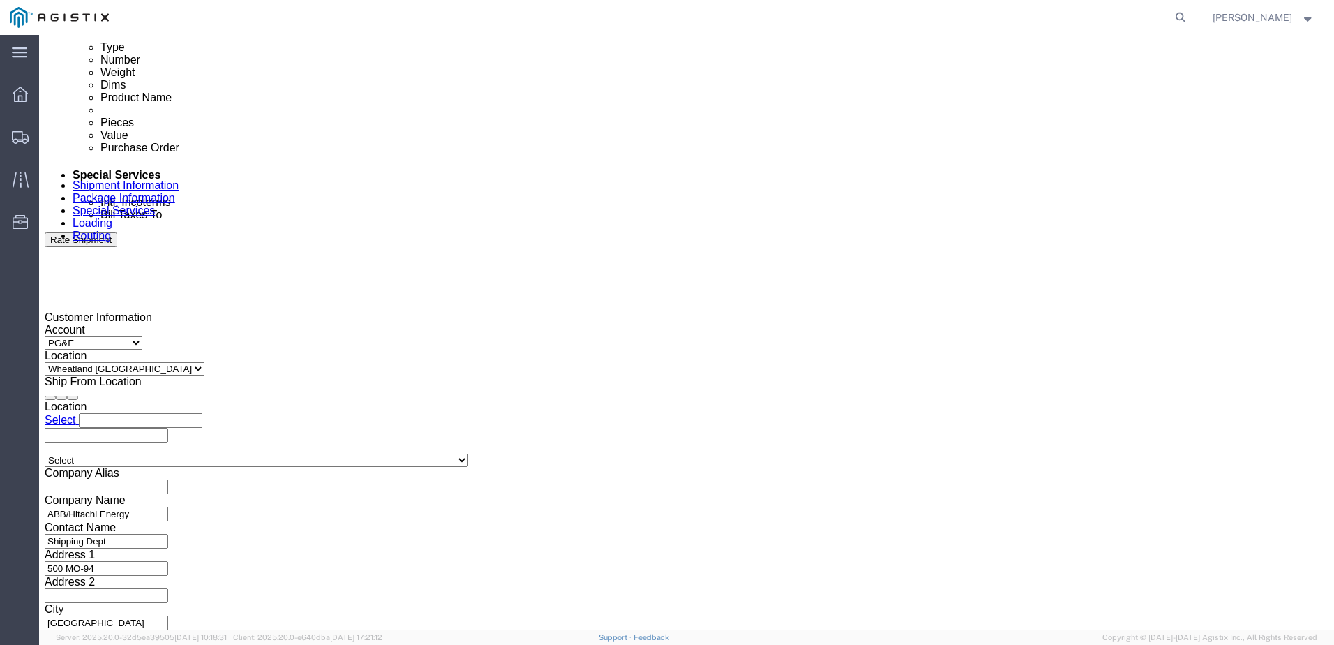
click div
click button "Apply"
click icon
click div
click button "Apply"
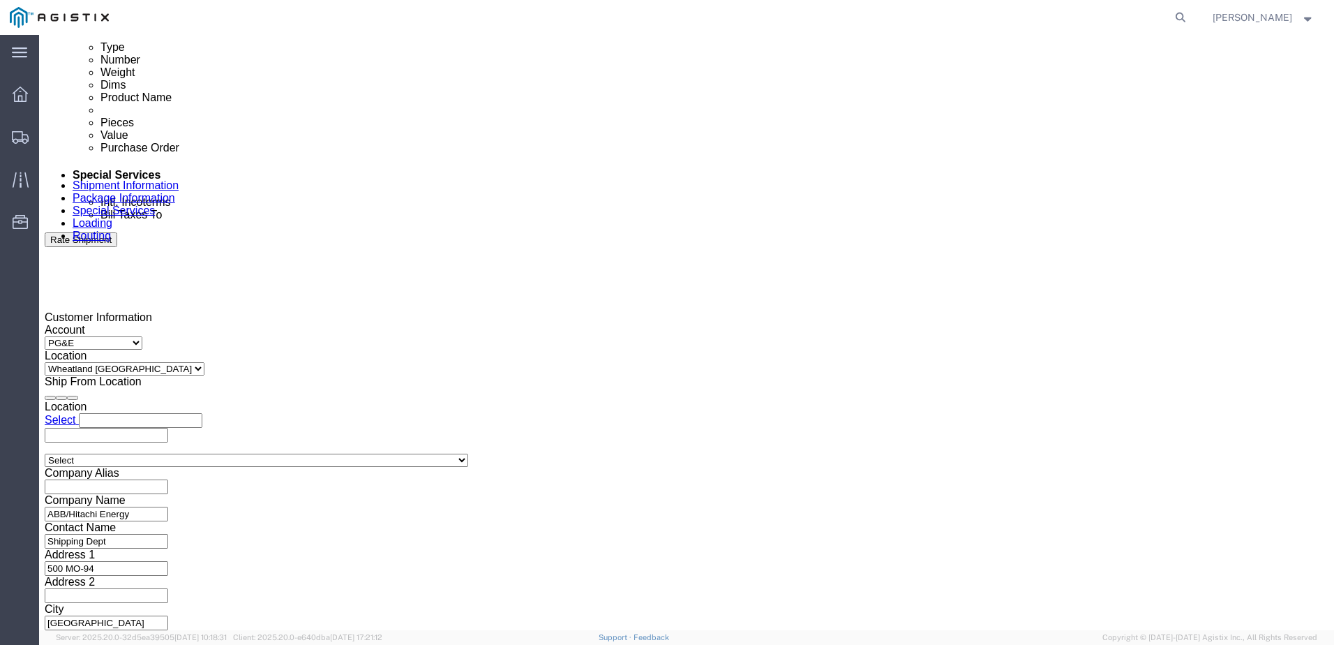
click input "text"
type input "3501414751"
click select "Select Account Type Activity ID Airline Appointment Number ASN Batch Request # …"
select select "BOL"
click select "Select Account Type Activity ID Airline Appointment Number ASN Batch Request # …"
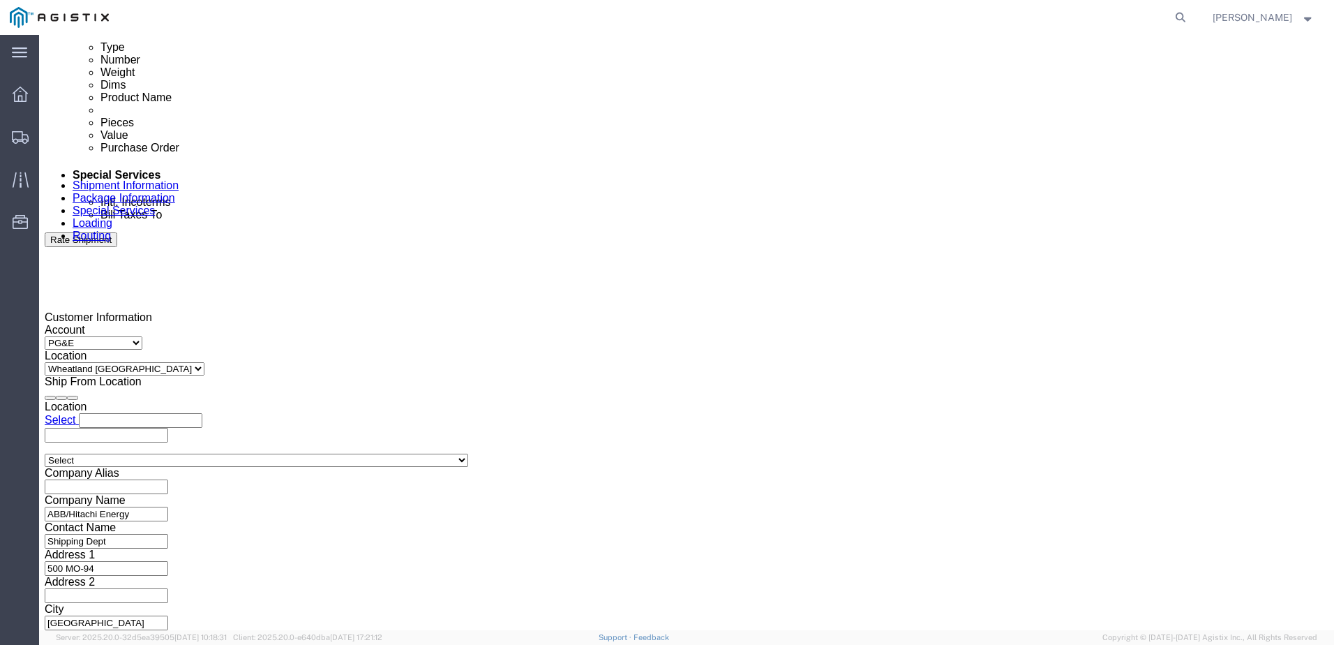
drag, startPoint x: 537, startPoint y: 469, endPoint x: 523, endPoint y: 459, distance: 17.0
click input "text"
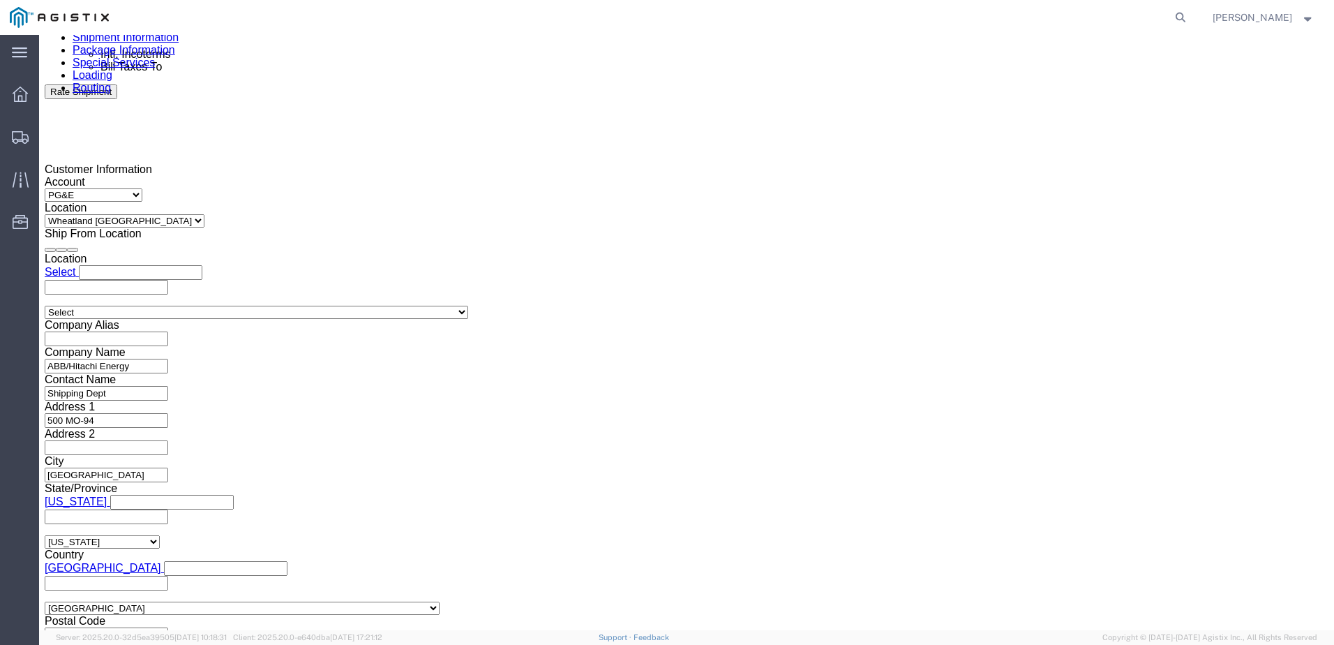
scroll to position [939, 0]
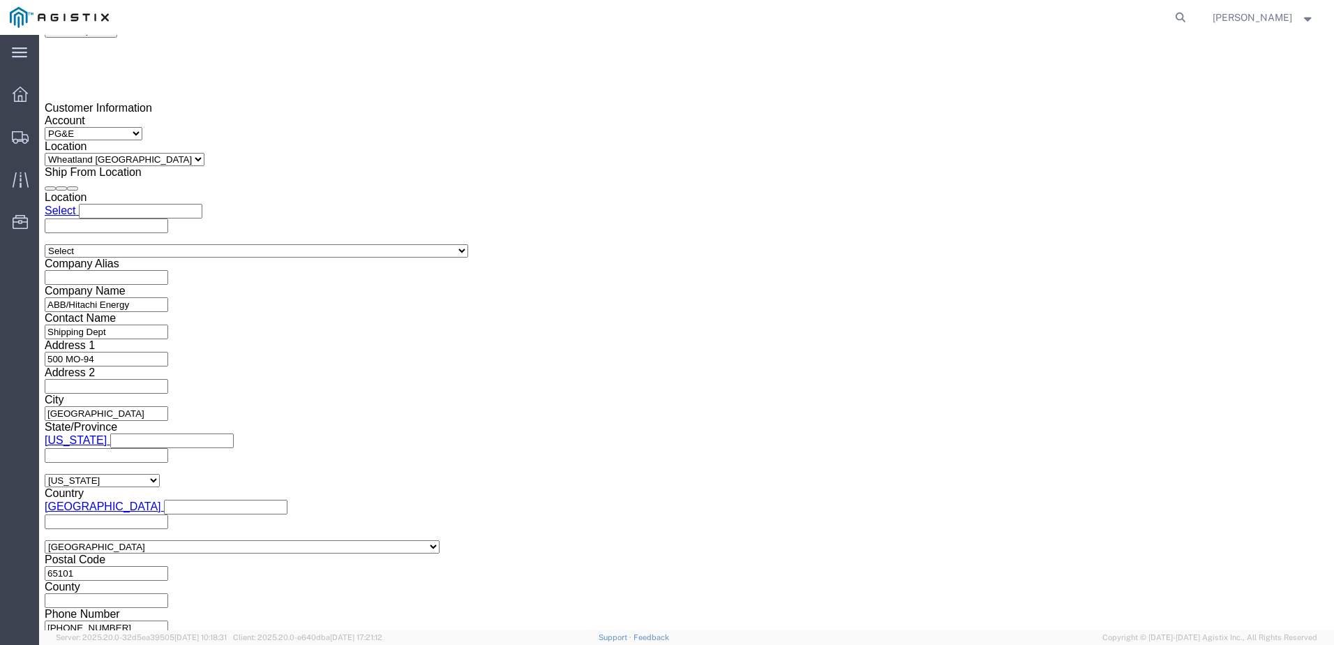
type input "JC0002AF2"
drag, startPoint x: 117, startPoint y: 20, endPoint x: 195, endPoint y: 18, distance: 78.2
click div "Shipment 57070447 New"
copy span "57070447"
drag, startPoint x: 968, startPoint y: 542, endPoint x: 580, endPoint y: 389, distance: 417.1
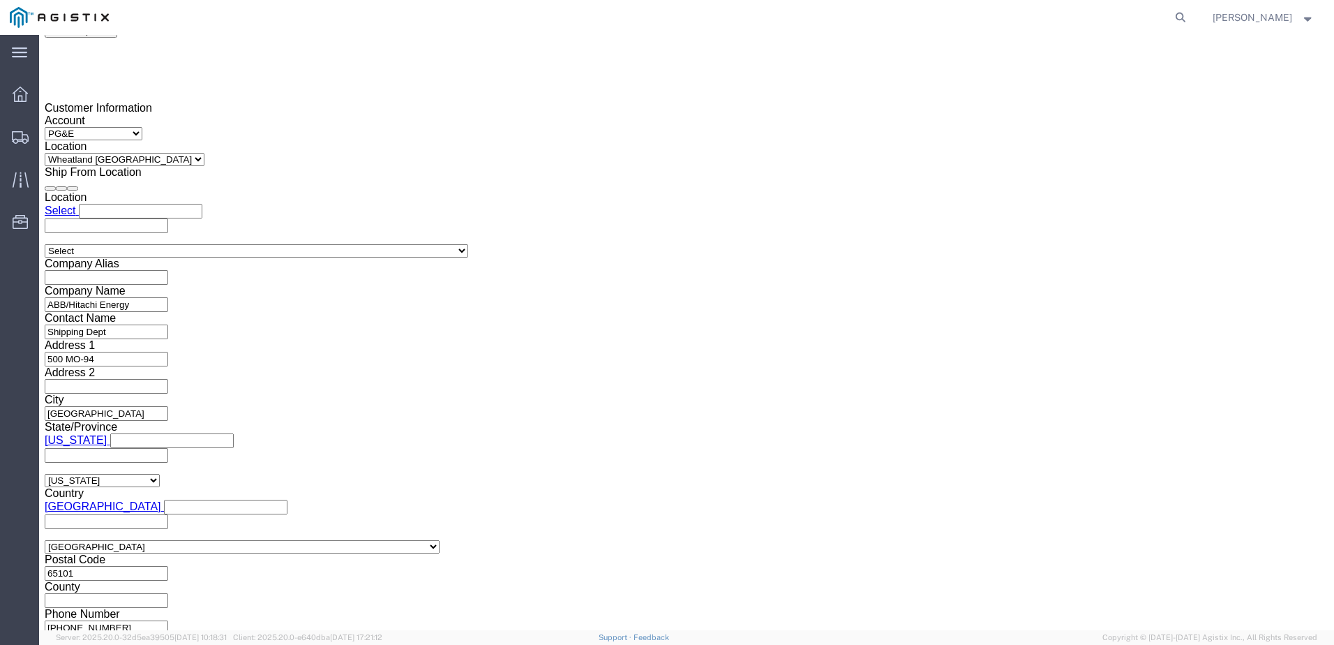
click button "Continue"
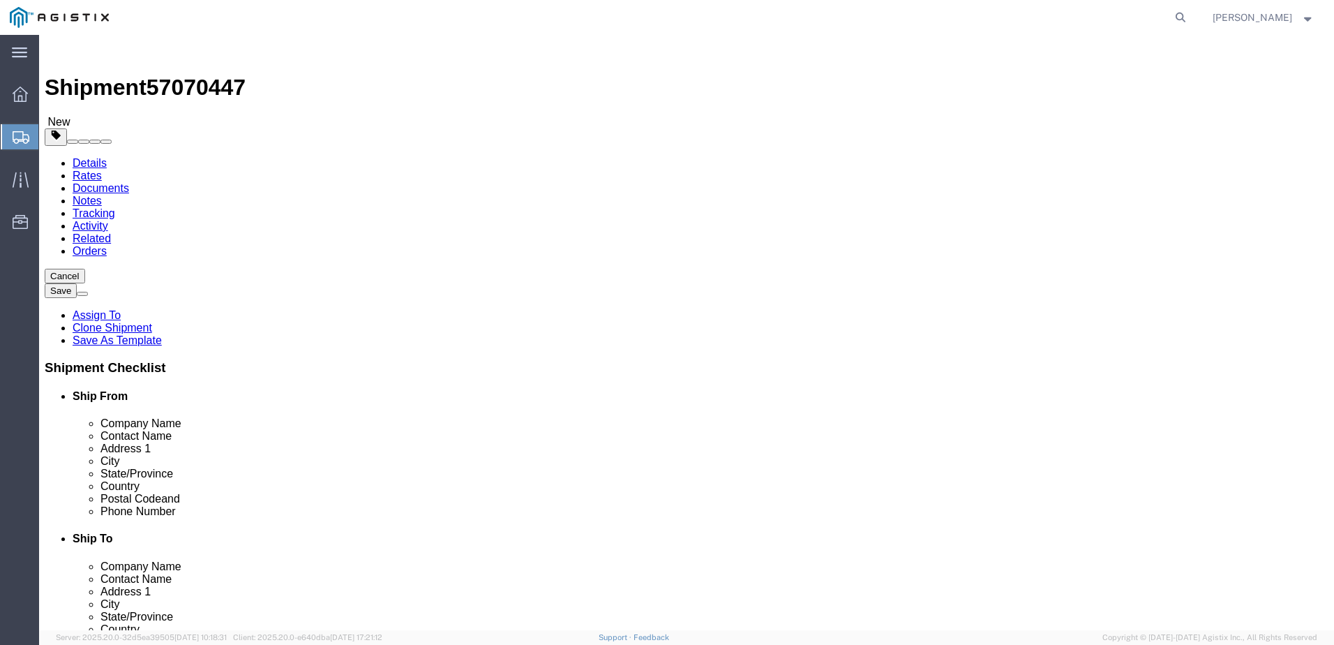
click input "text"
type input "1"
type input "12"
type input "408"
type input "72"
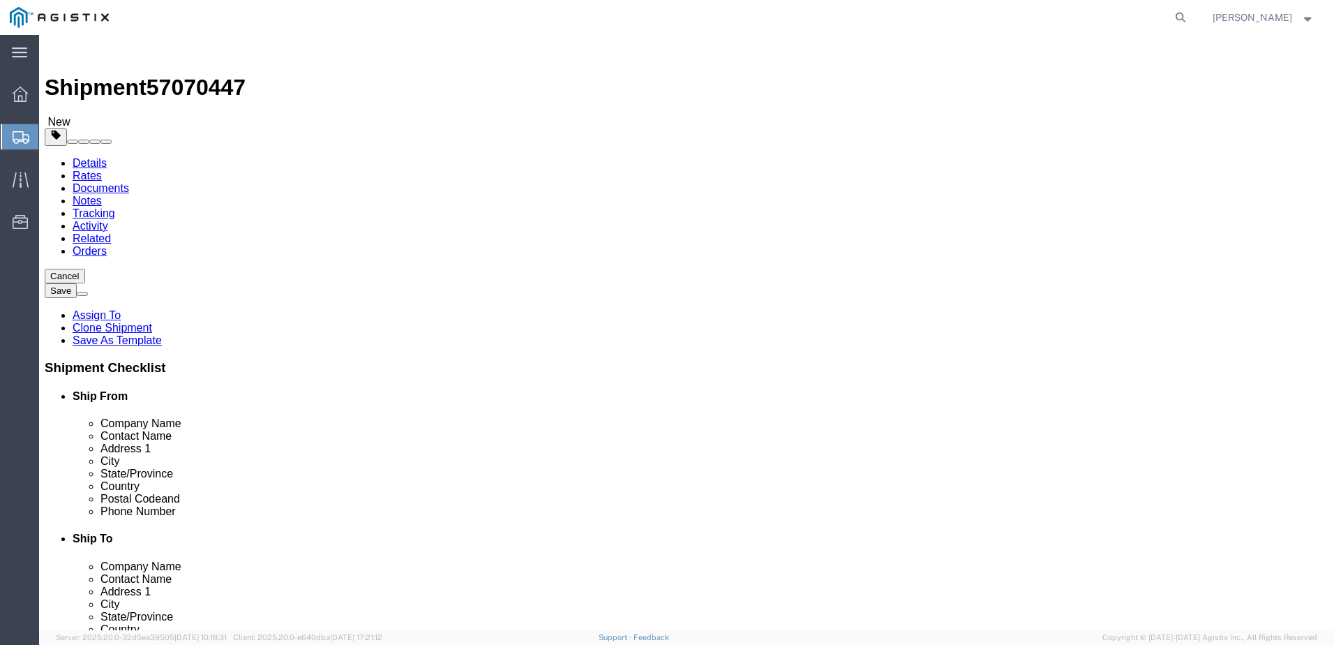
type input "72"
type input "23340.00"
click dd "0.00 Each"
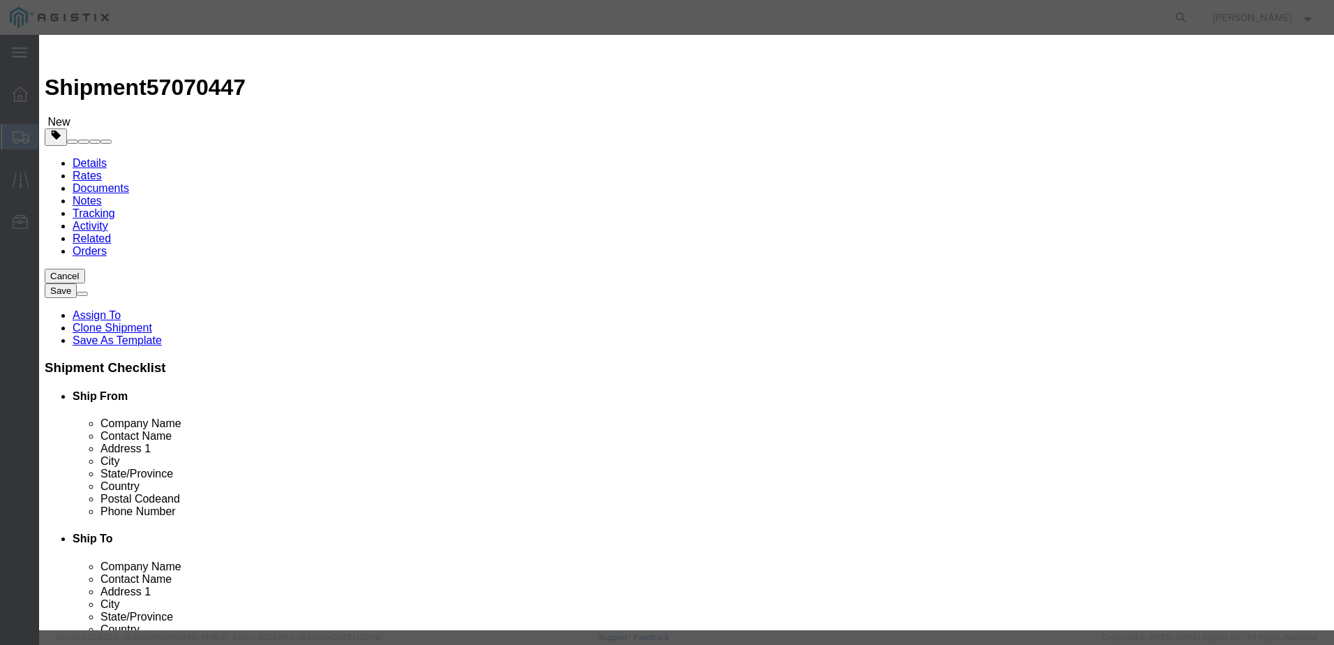
drag, startPoint x: 453, startPoint y: 139, endPoint x: 276, endPoint y: 209, distance: 189.9
click div "Product Name TRANSFORMERS Pieces 0.00 Select Bag Barrels 100Board Feet Bottle B…"
type input "12"
click button "Save & Close"
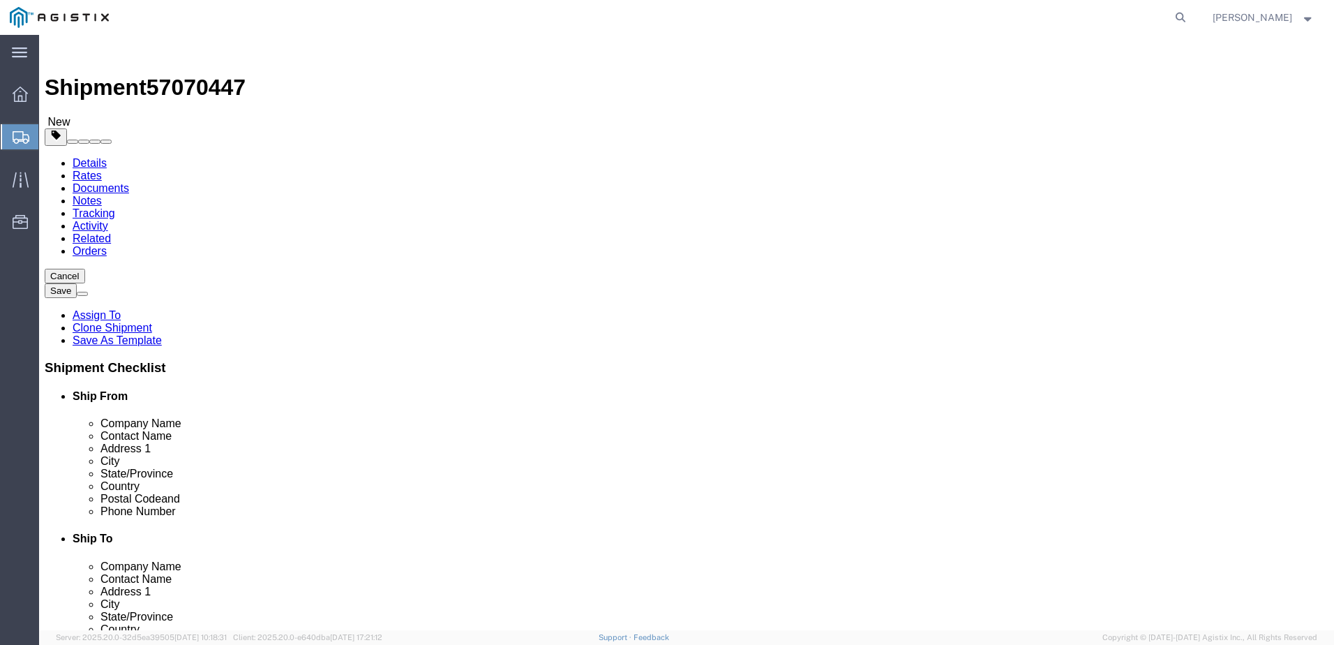
click link "Documents"
